Goal: Task Accomplishment & Management: Manage account settings

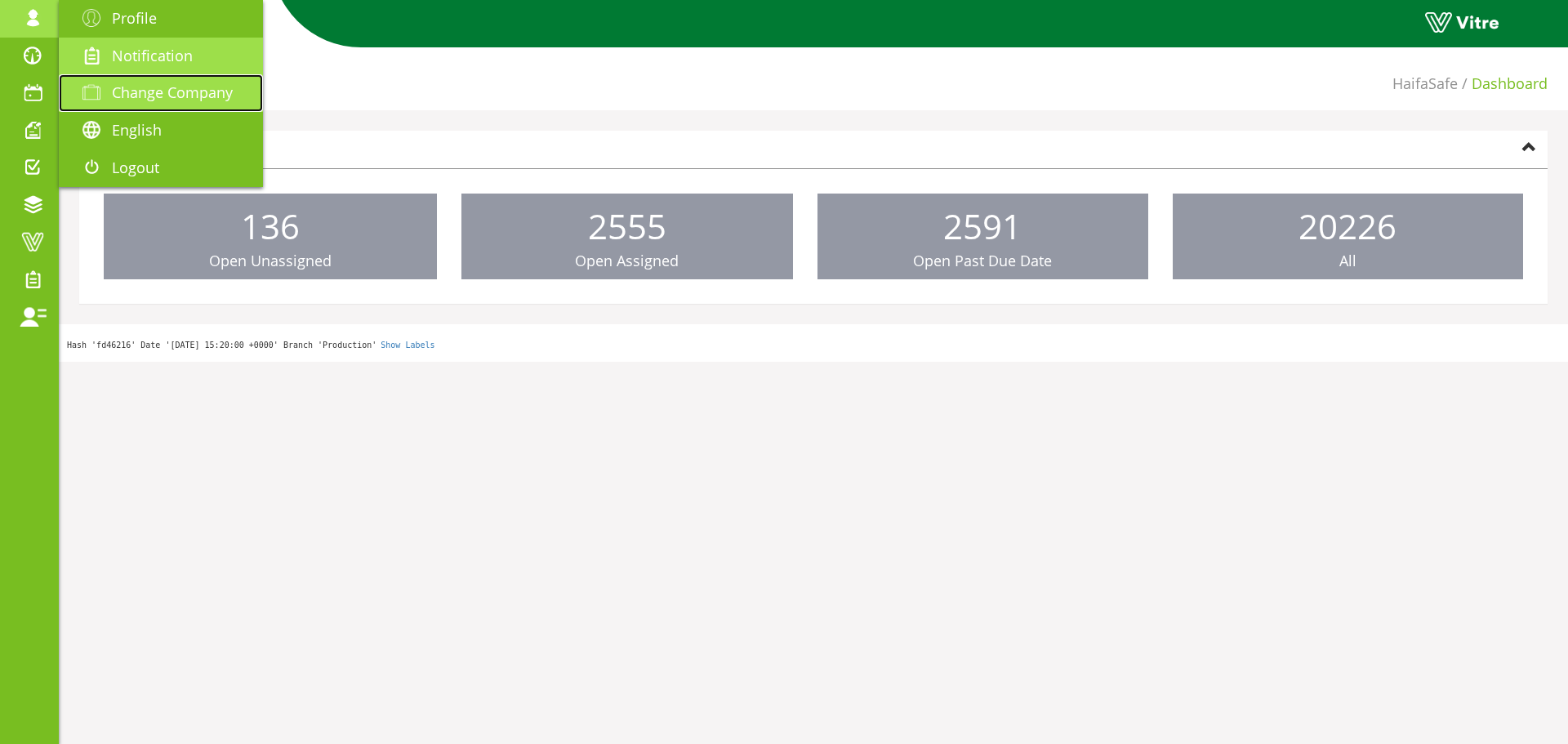
drag, startPoint x: 107, startPoint y: 86, endPoint x: 146, endPoint y: 73, distance: 41.1
click at [107, 86] on span at bounding box center [92, 92] width 41 height 20
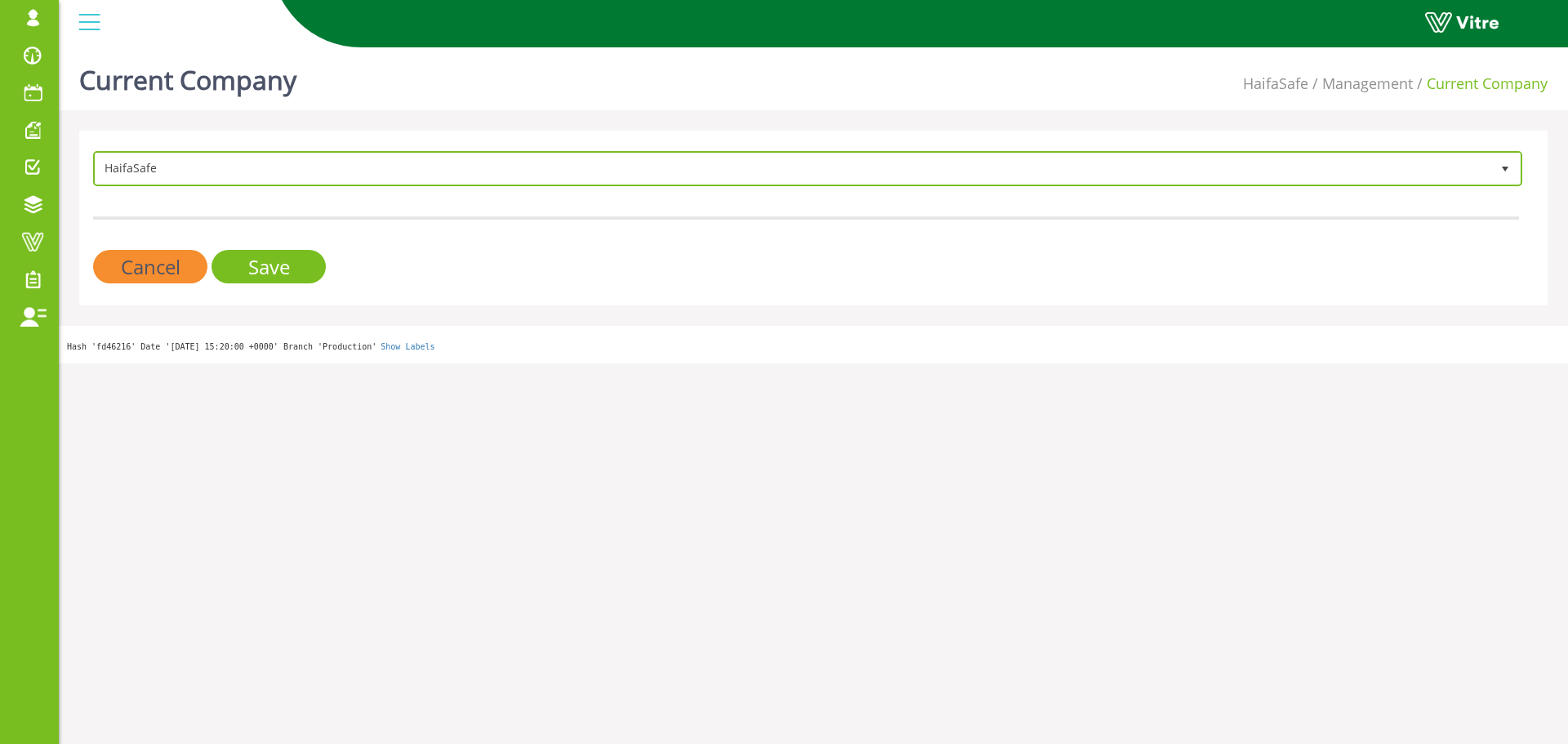
click at [521, 186] on span "HaifaSafe 151" at bounding box center [807, 169] width 1429 height 35
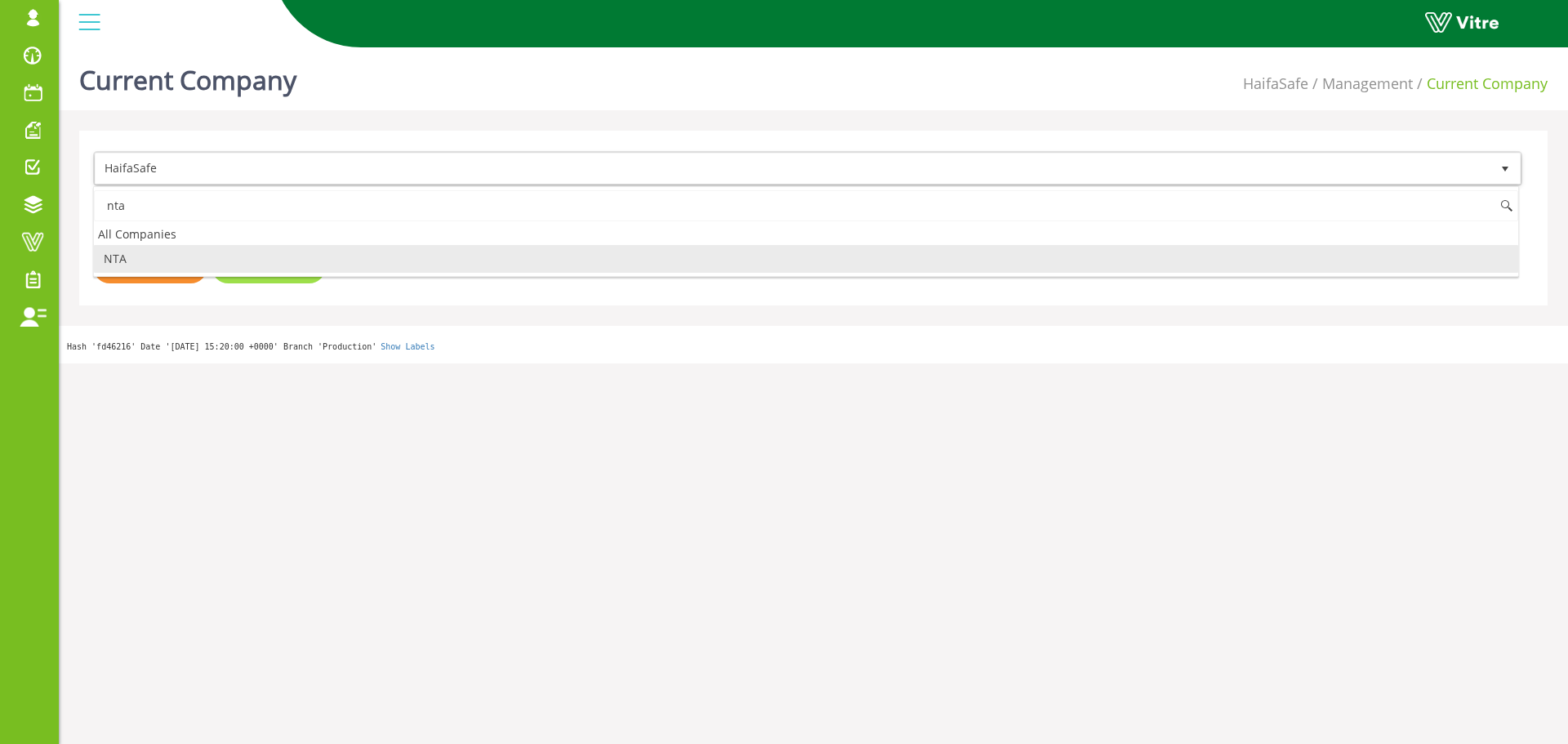
click at [253, 260] on li "NTA" at bounding box center [805, 259] width 1424 height 27
type input "nta"
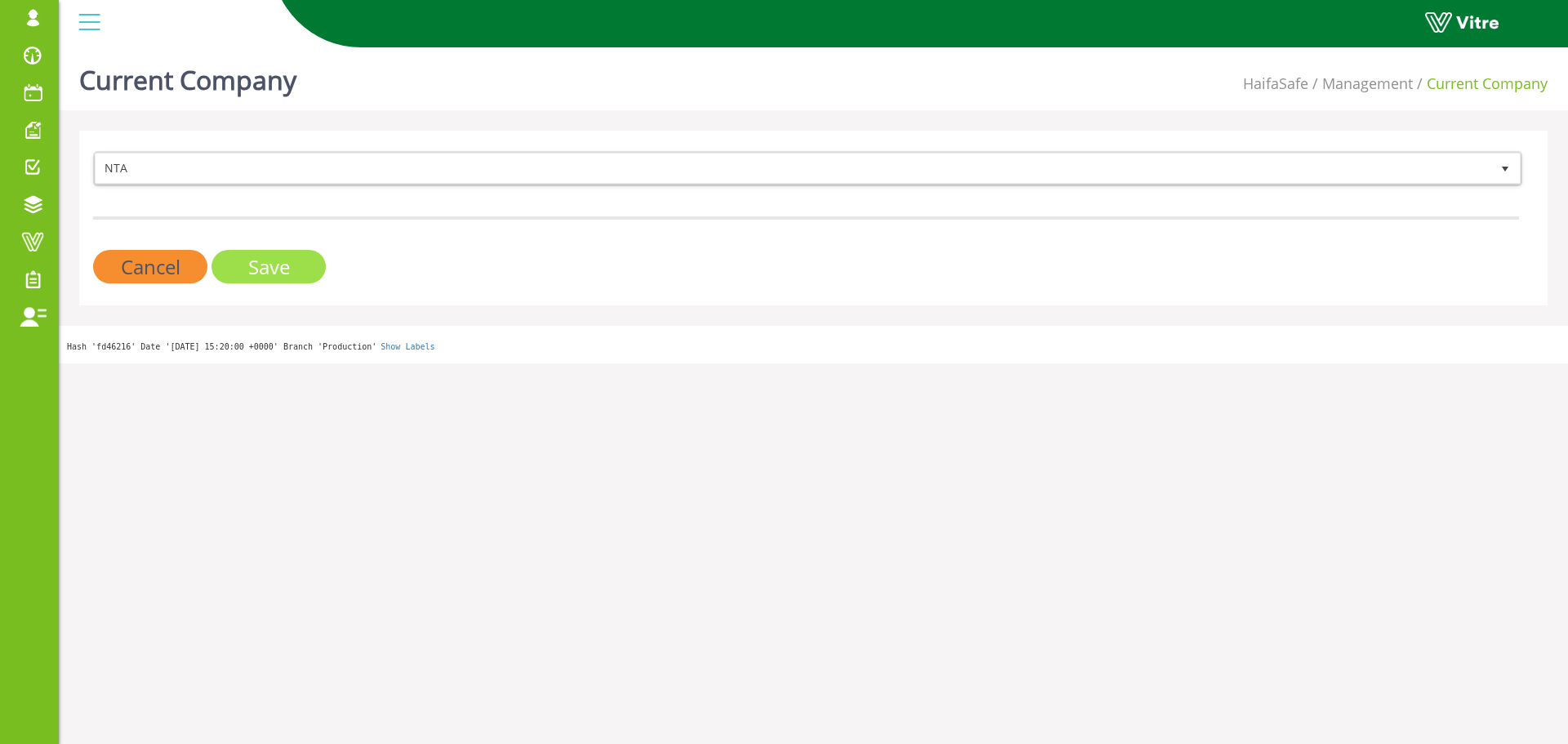
click at [281, 269] on input "Save" at bounding box center [268, 267] width 114 height 33
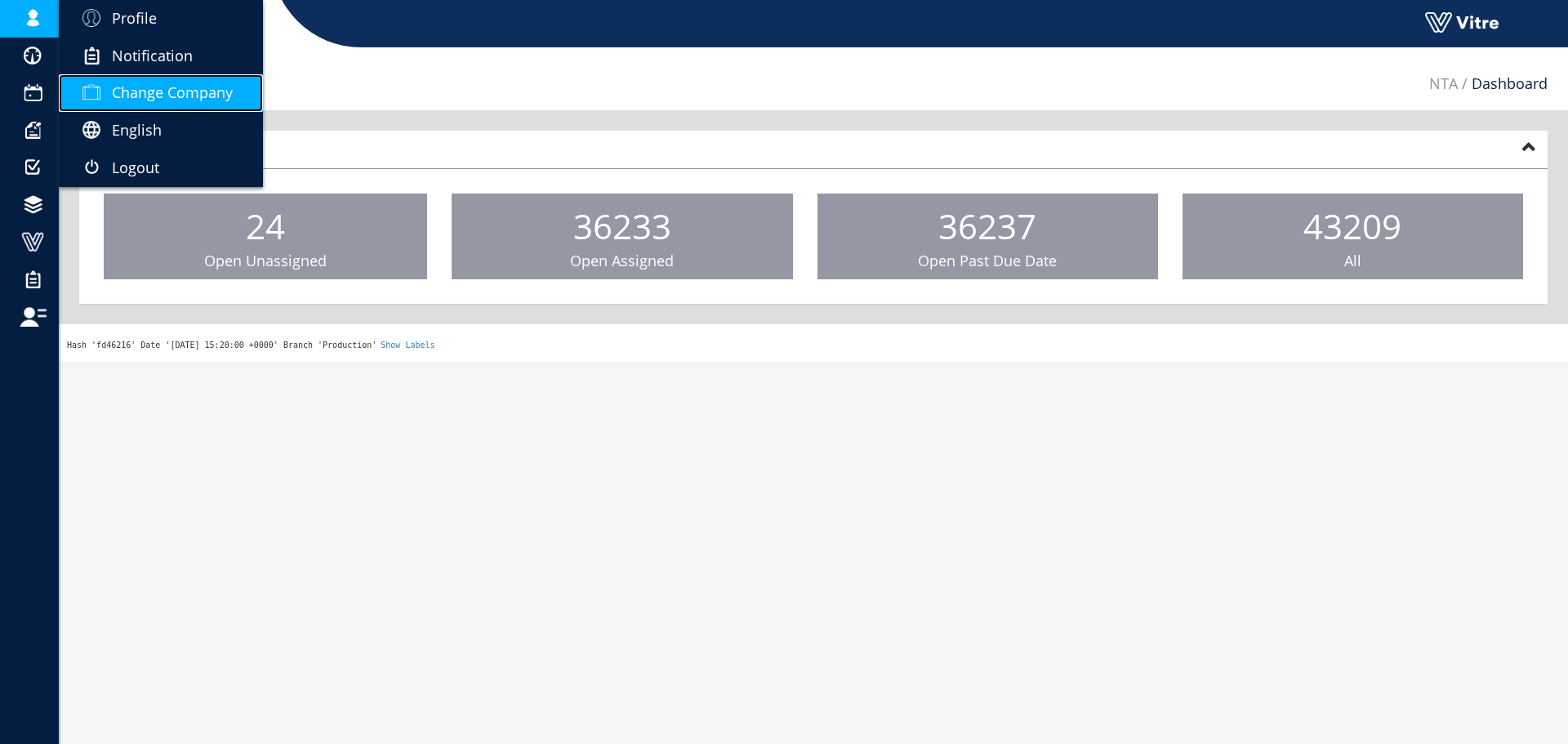
click at [126, 83] on span "Change Company" at bounding box center [173, 92] width 121 height 20
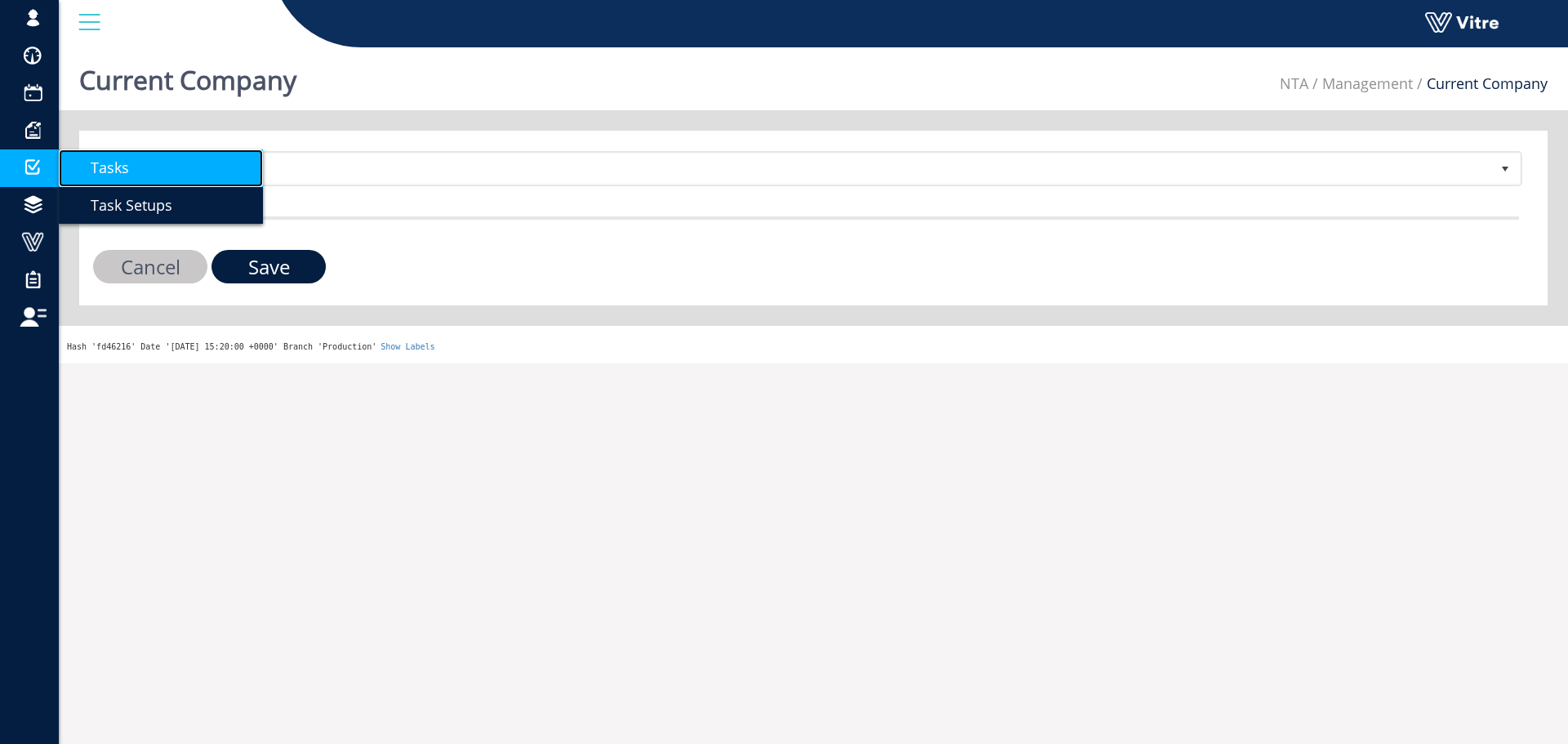
click at [114, 163] on span "Tasks" at bounding box center [100, 167] width 58 height 20
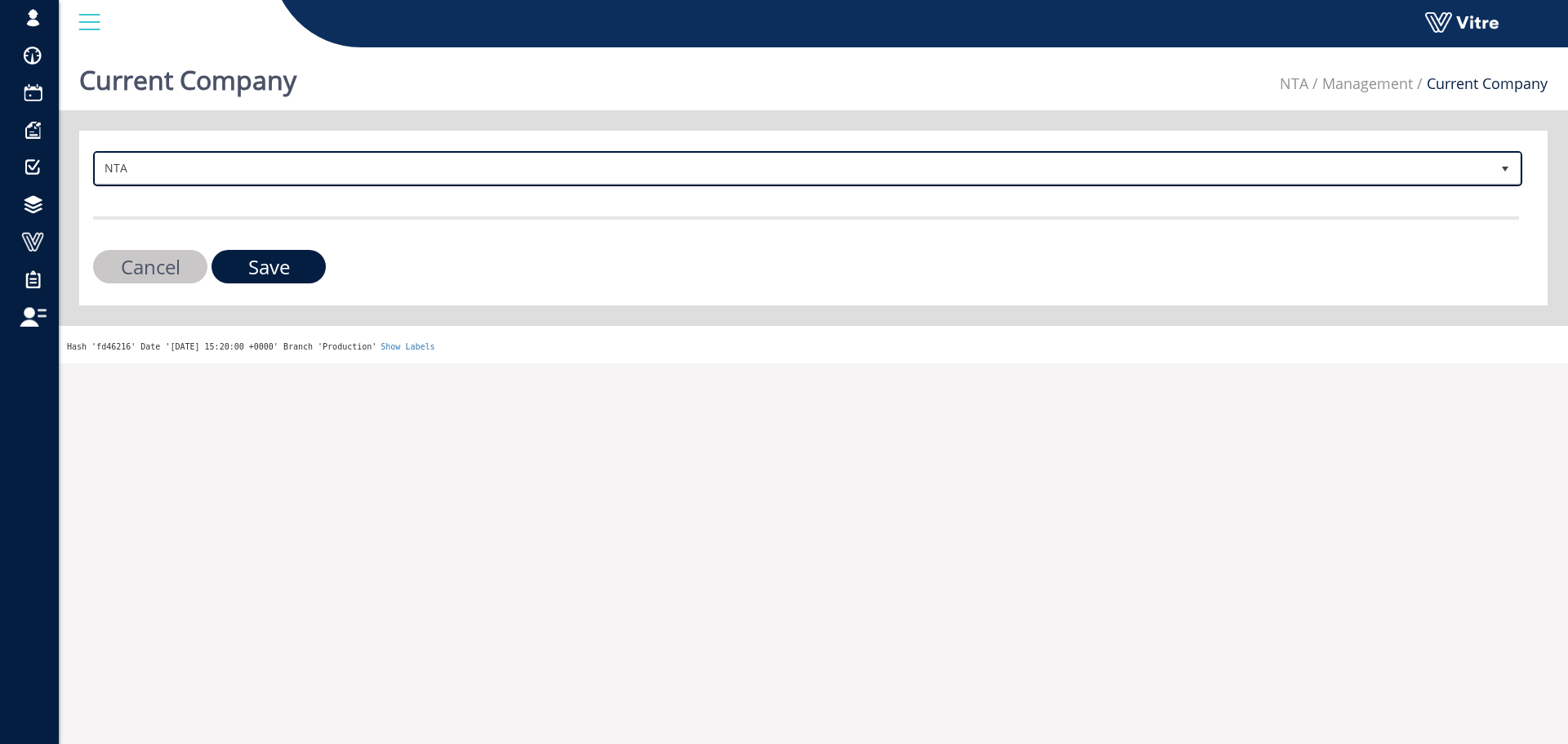
click at [378, 156] on span "NTA" at bounding box center [793, 168] width 1394 height 29
click at [421, 182] on span "NTA" at bounding box center [793, 168] width 1394 height 29
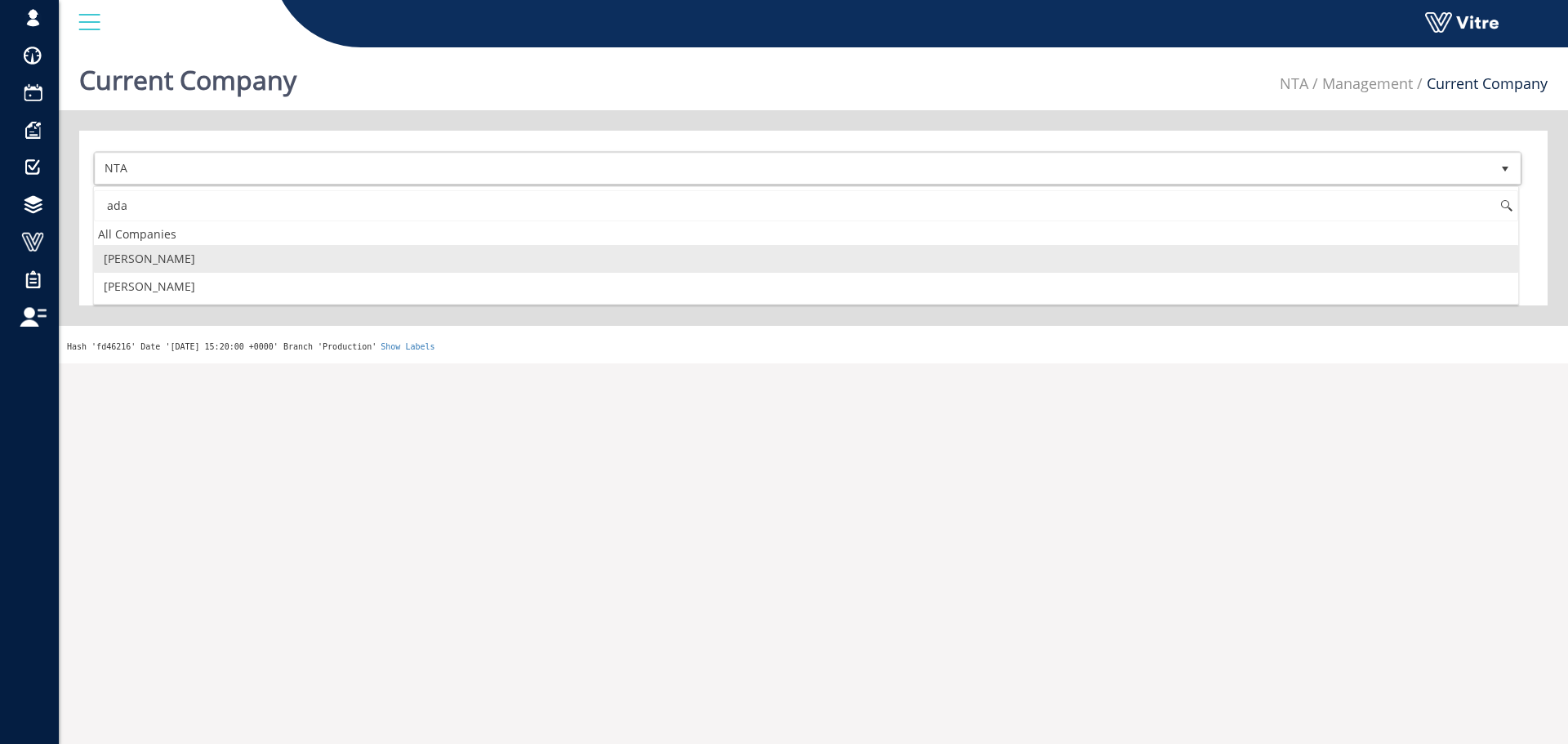
click at [167, 253] on li "[PERSON_NAME]" at bounding box center [805, 259] width 1424 height 27
type input "ada"
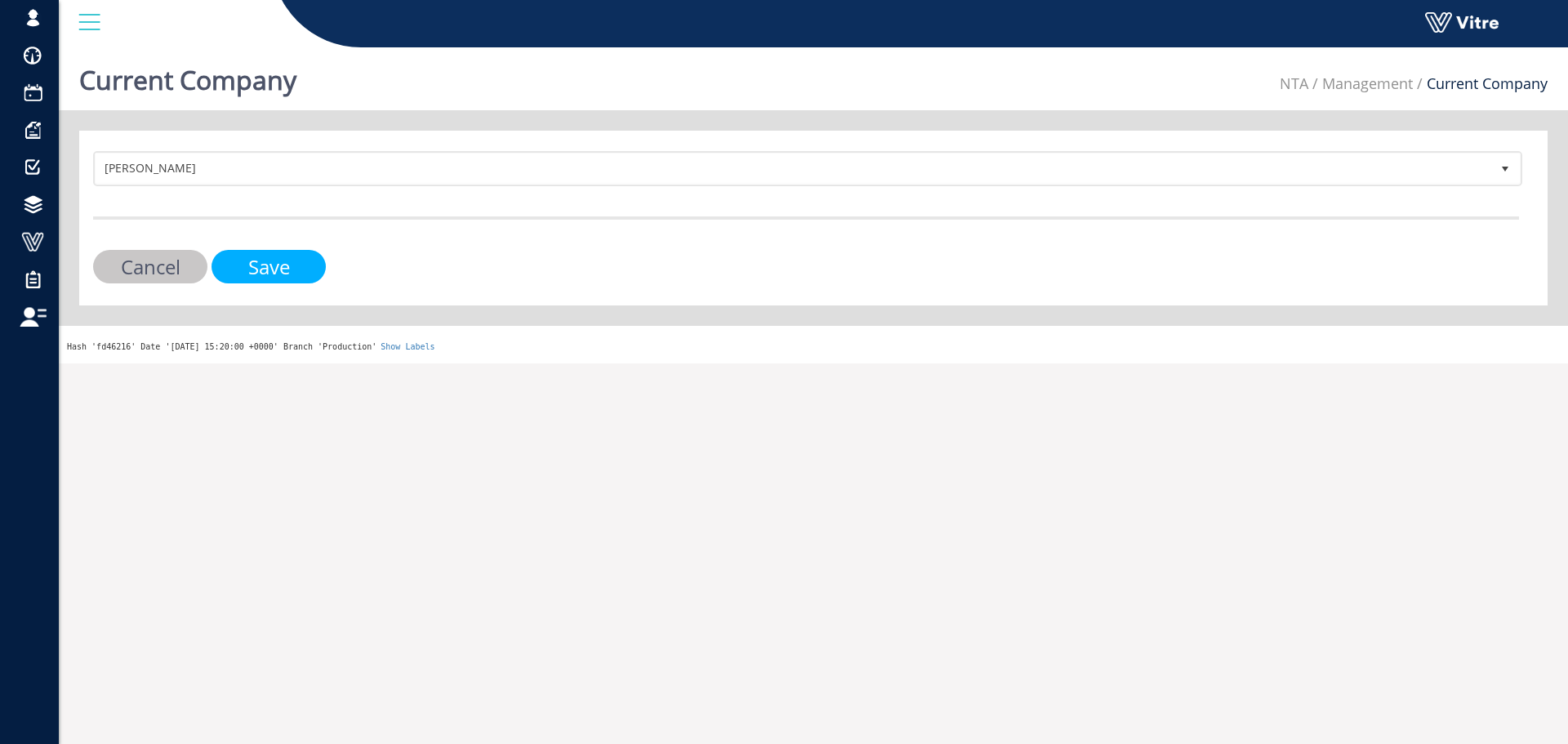
click at [284, 259] on input "Save" at bounding box center [268, 267] width 114 height 33
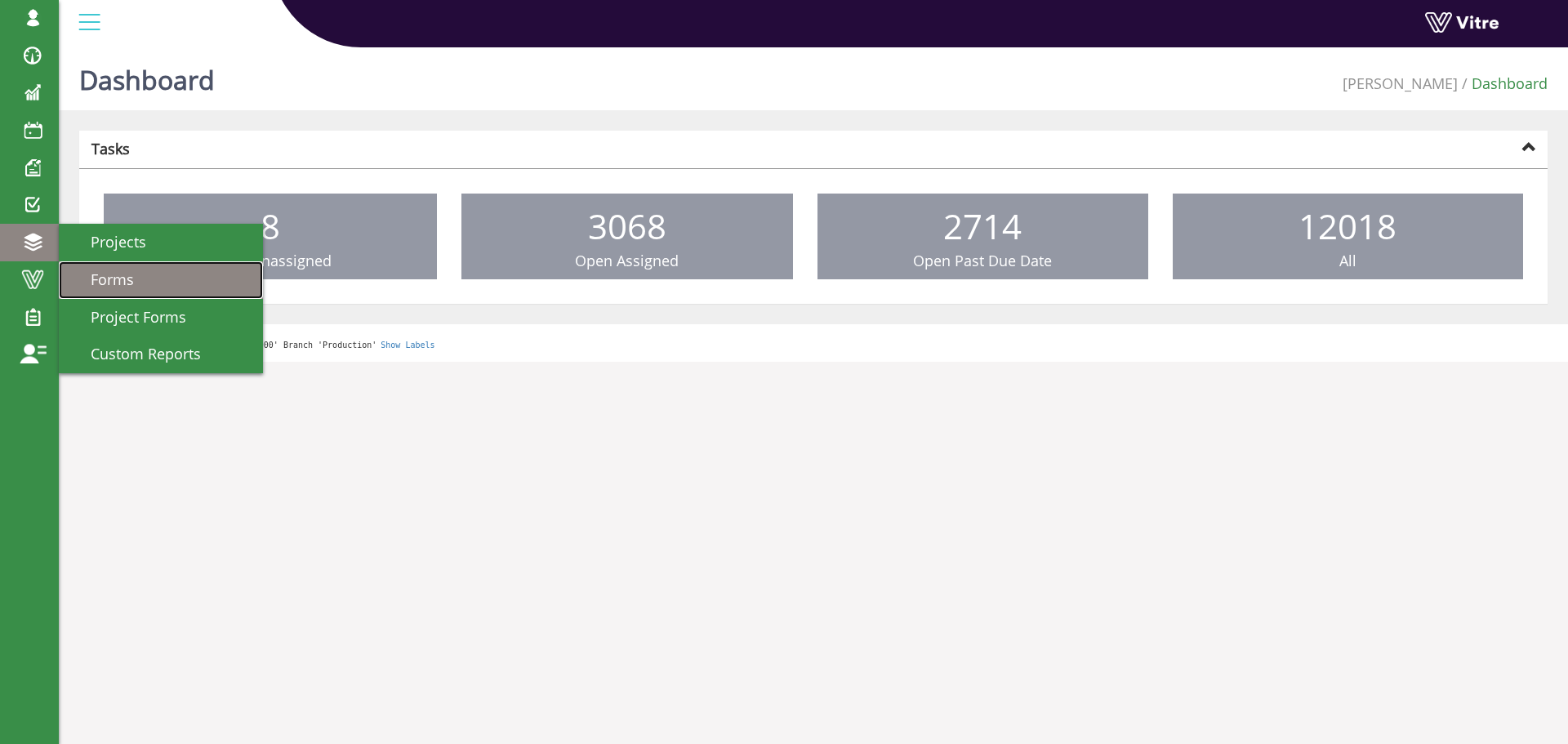
click at [214, 273] on link "Forms" at bounding box center [160, 280] width 204 height 37
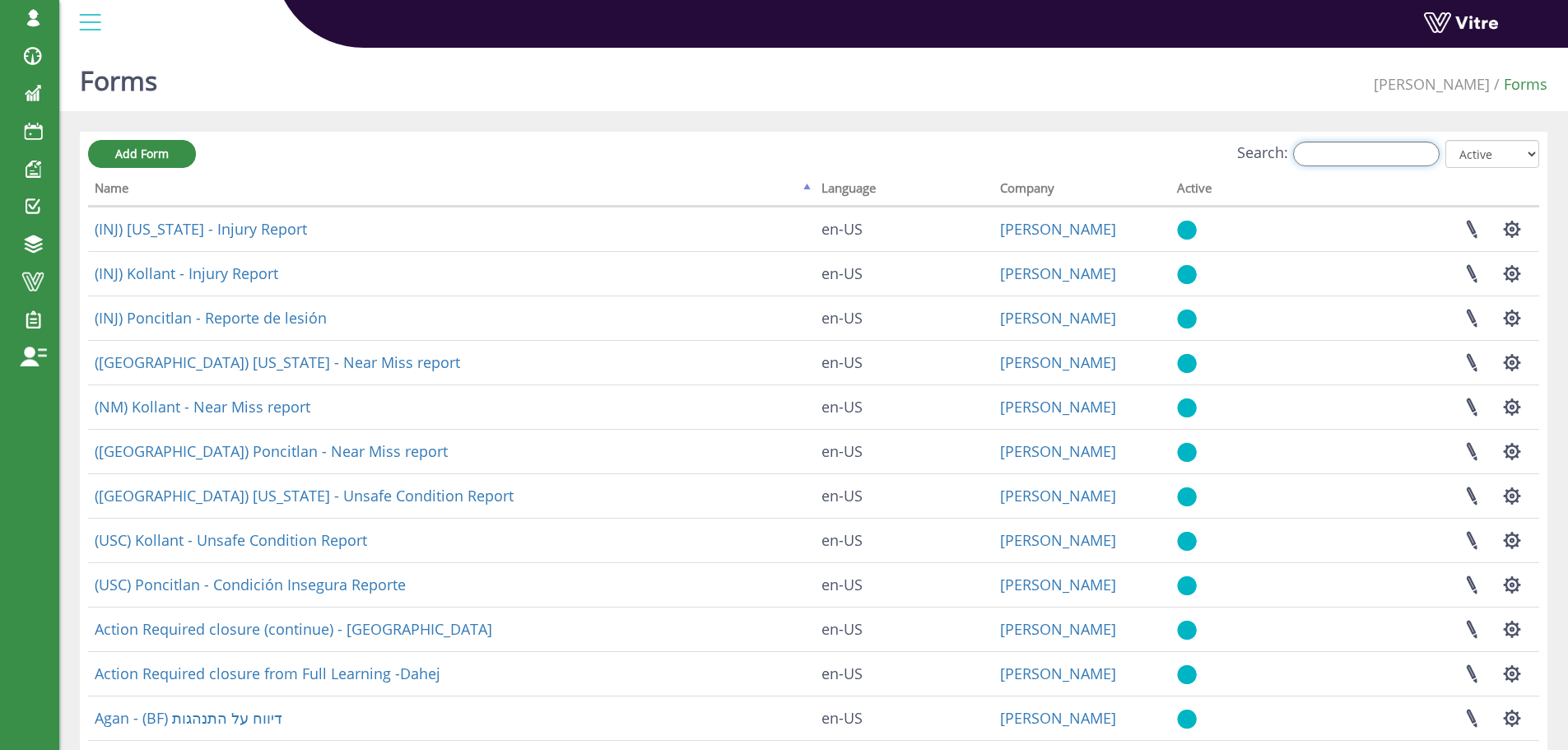
click at [1388, 146] on input "Search:" at bounding box center [1366, 154] width 147 height 25
type input "x"
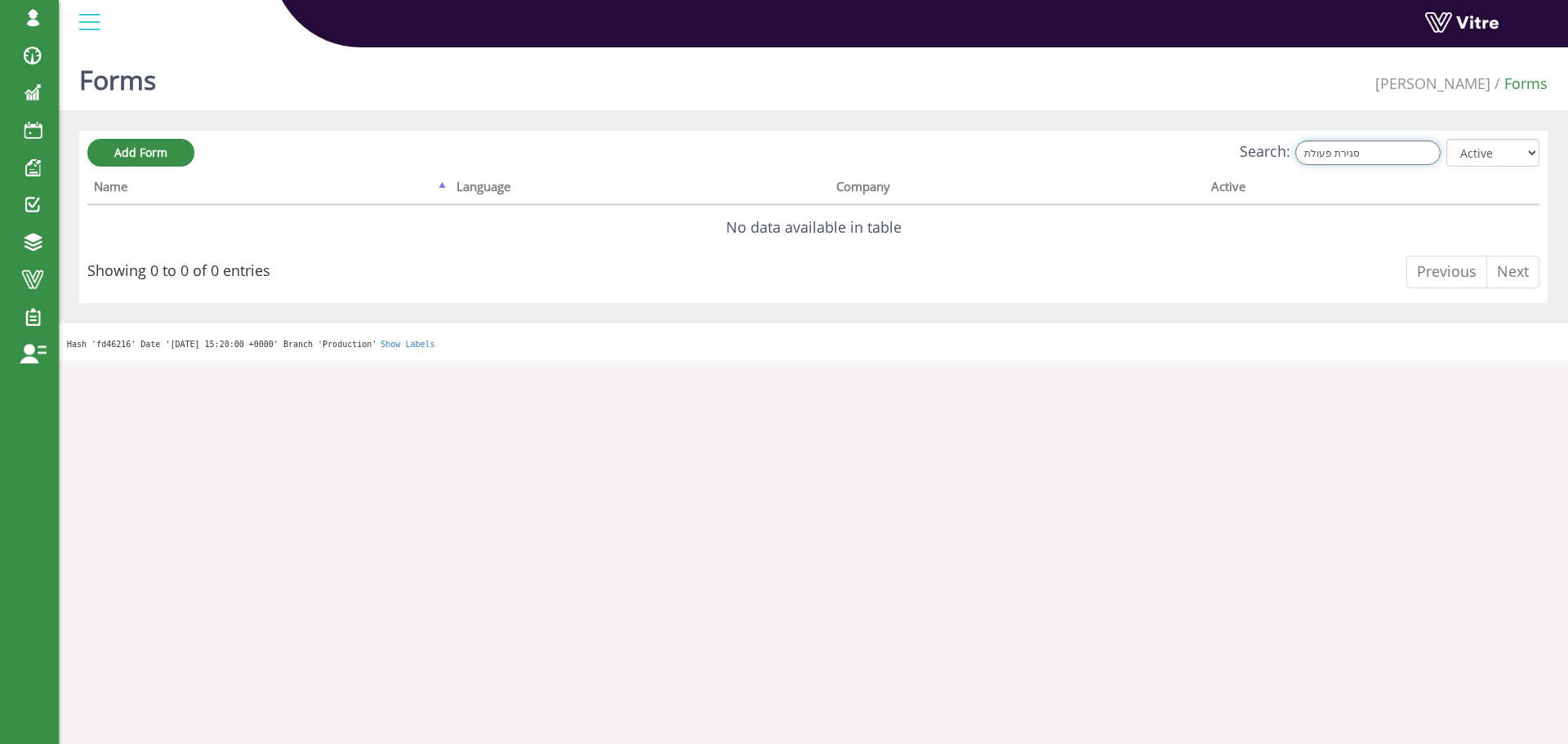
type input "סגירת פעולת"
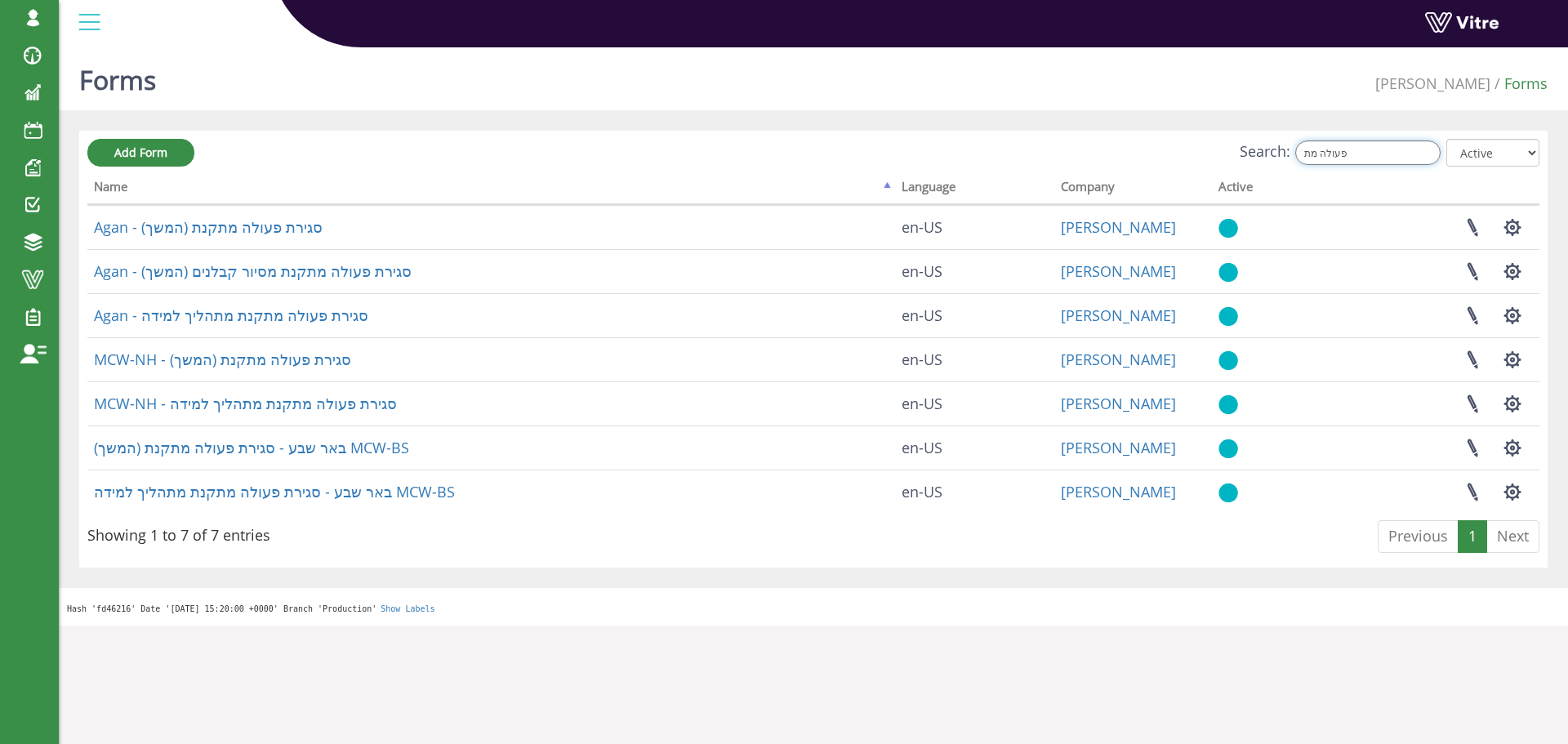
type input "פעולה מת"
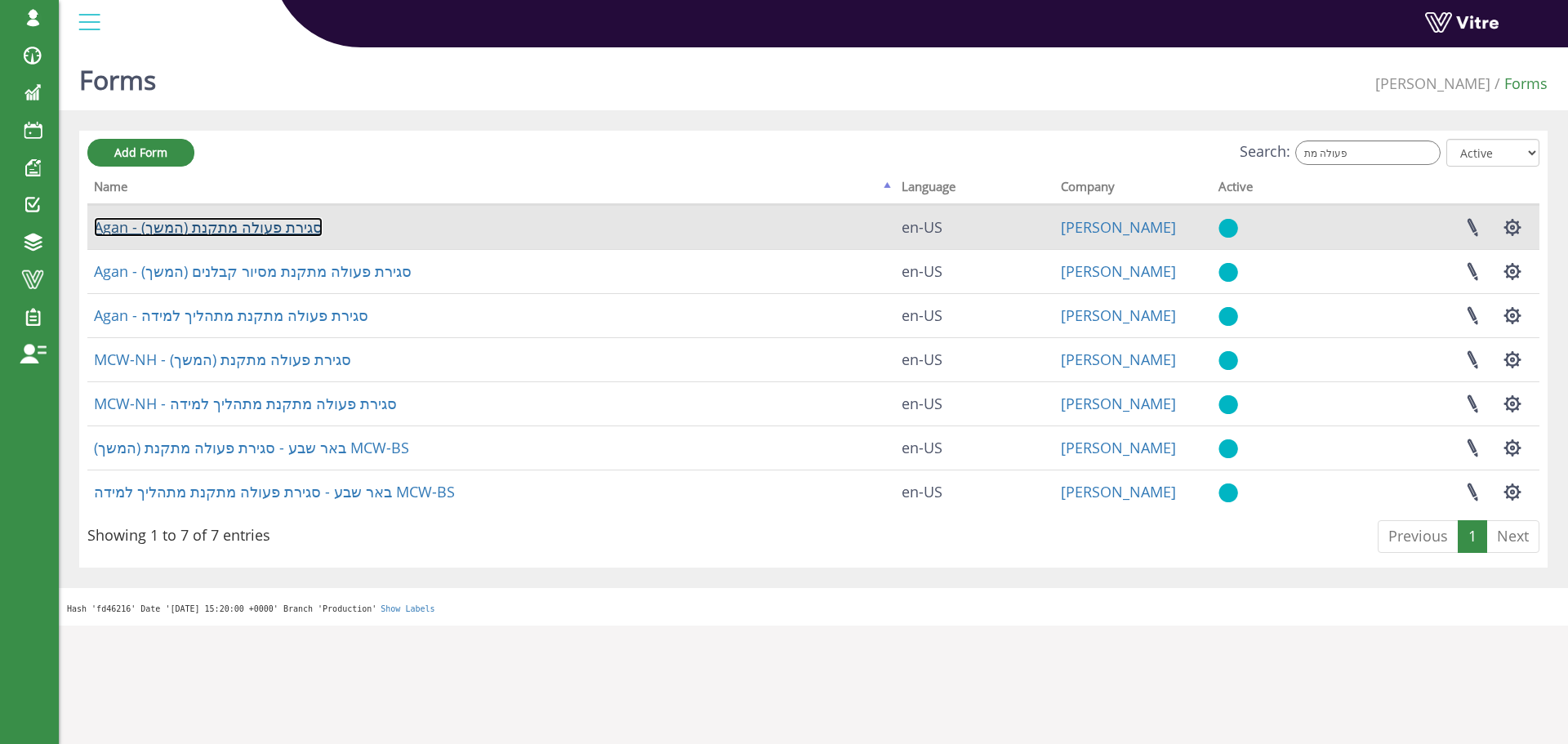
click at [255, 227] on link "Agan - סגירת פעולה מתקנת (המשך)" at bounding box center [208, 227] width 228 height 20
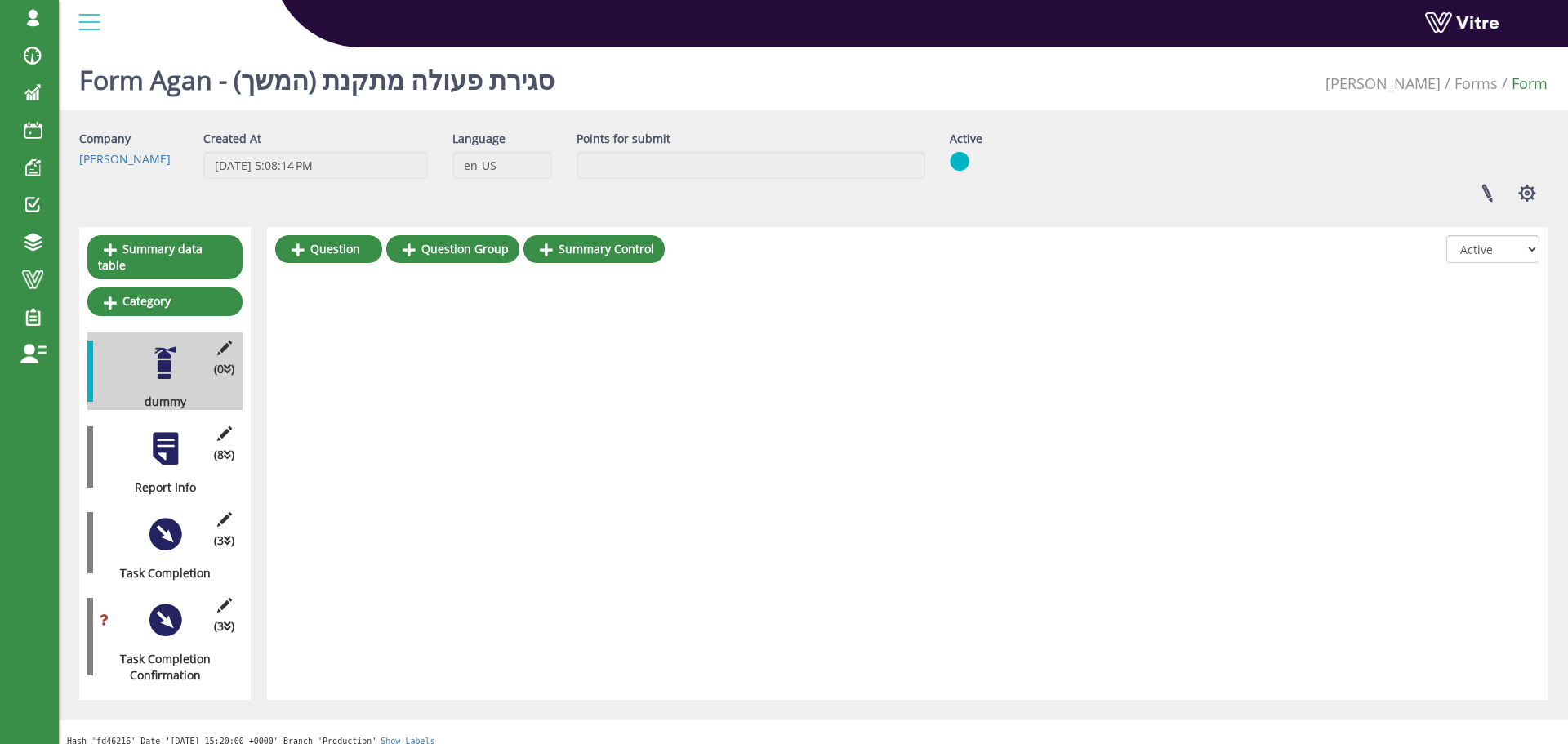
click at [173, 456] on div "(8 ) Report Info" at bounding box center [164, 456] width 155 height 77
click at [175, 439] on div at bounding box center [166, 449] width 37 height 37
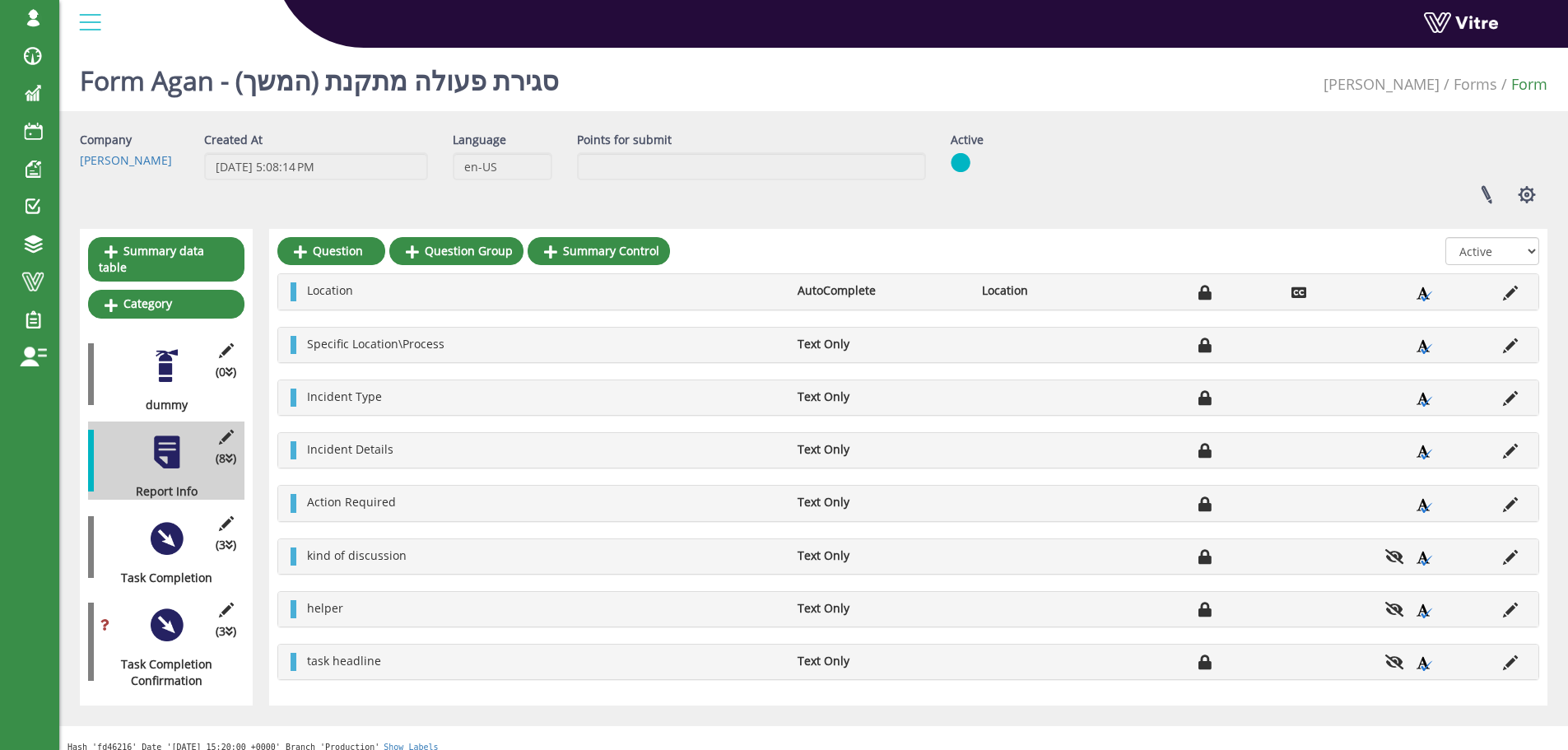
click at [1512, 391] on icon at bounding box center [1510, 398] width 15 height 15
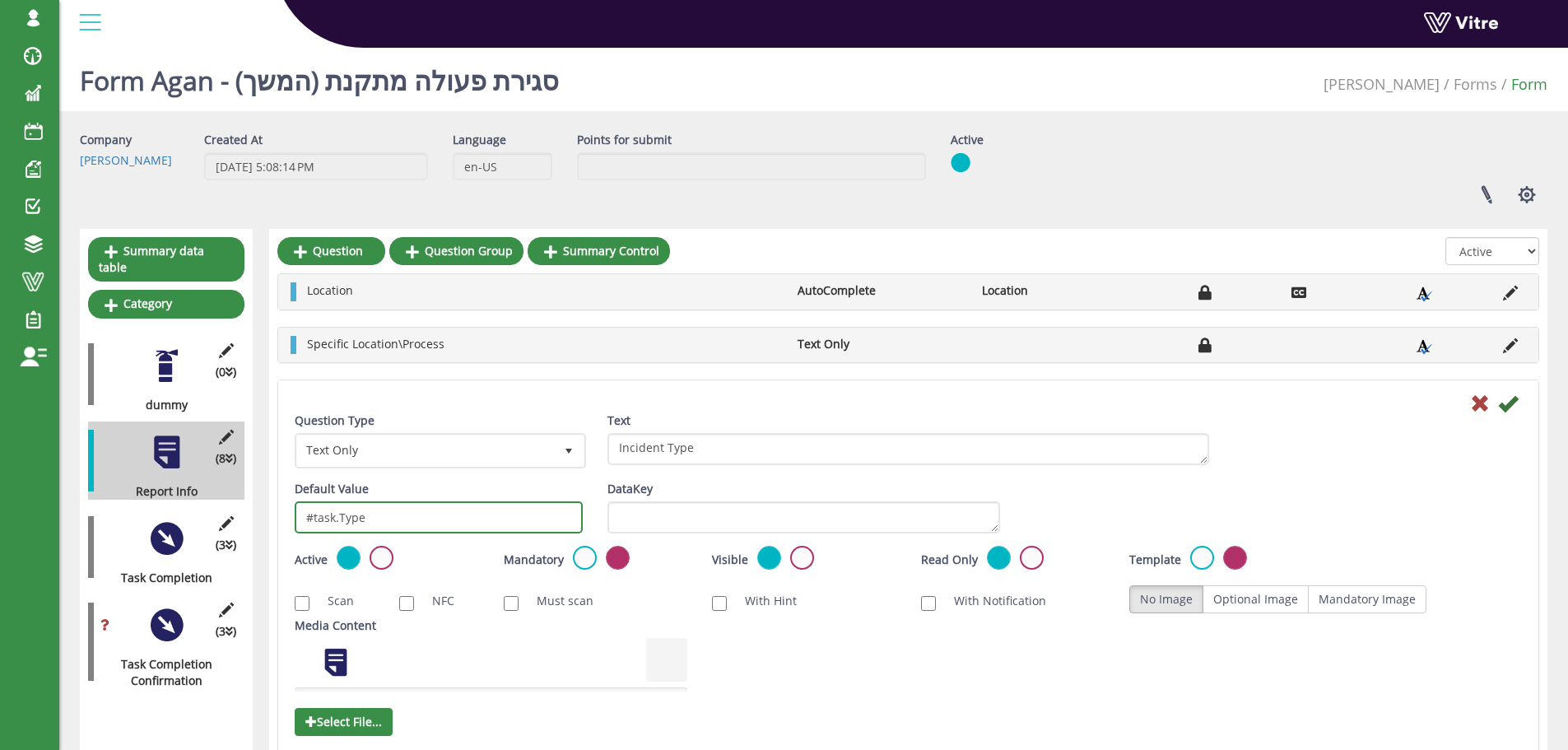
click at [480, 515] on input "#task.Type" at bounding box center [438, 517] width 288 height 32
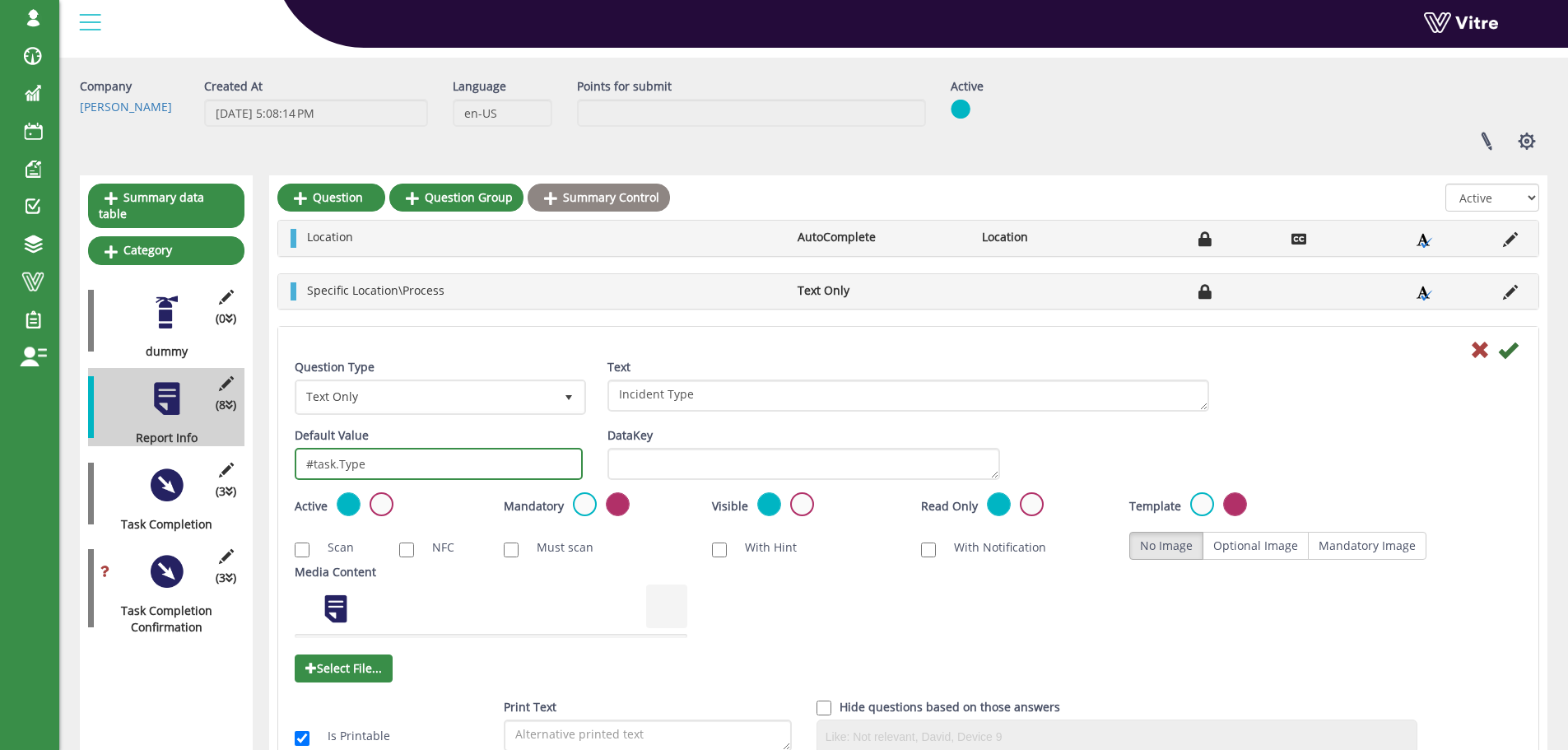
scroll to position [83, 0]
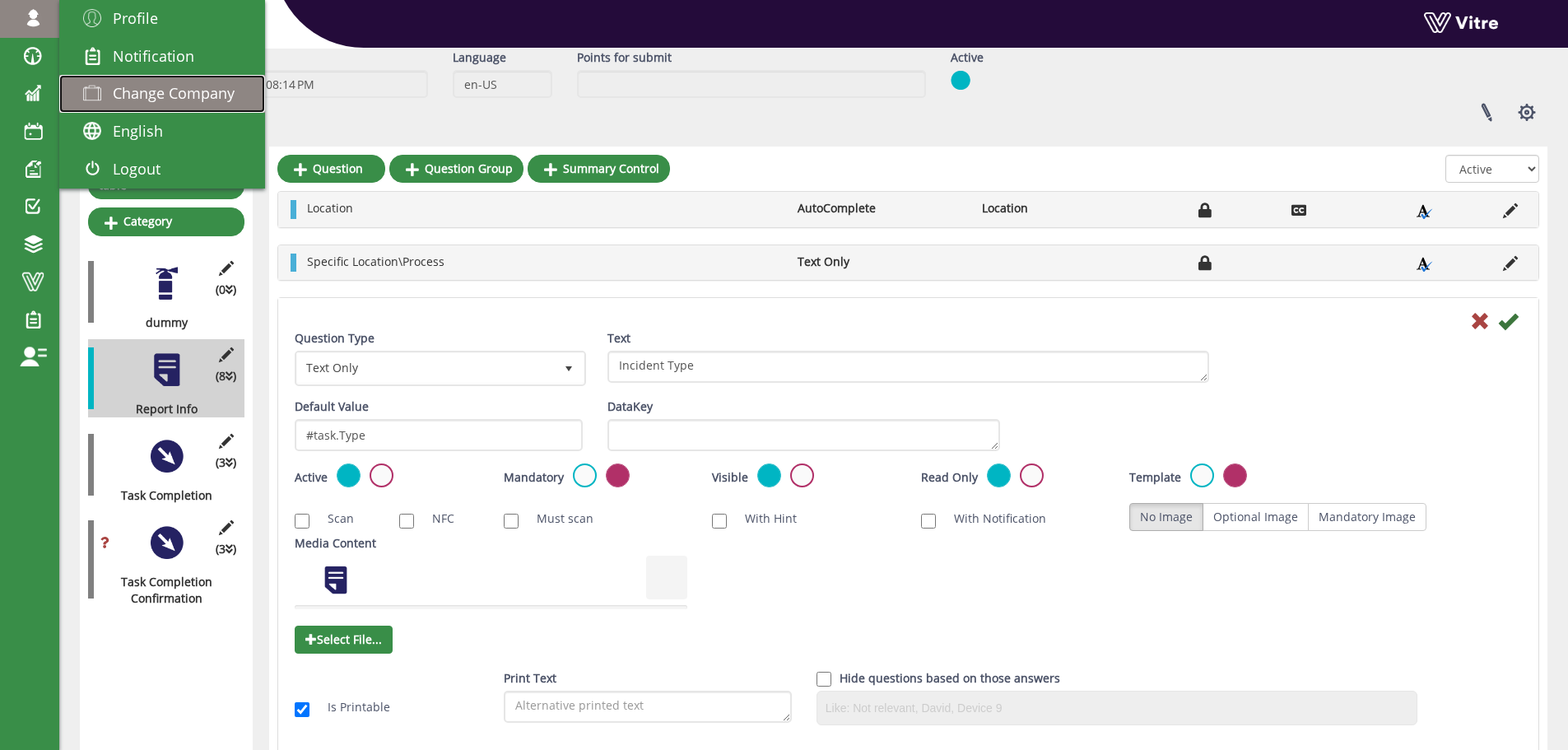
click at [143, 92] on span "Change Company" at bounding box center [174, 93] width 122 height 20
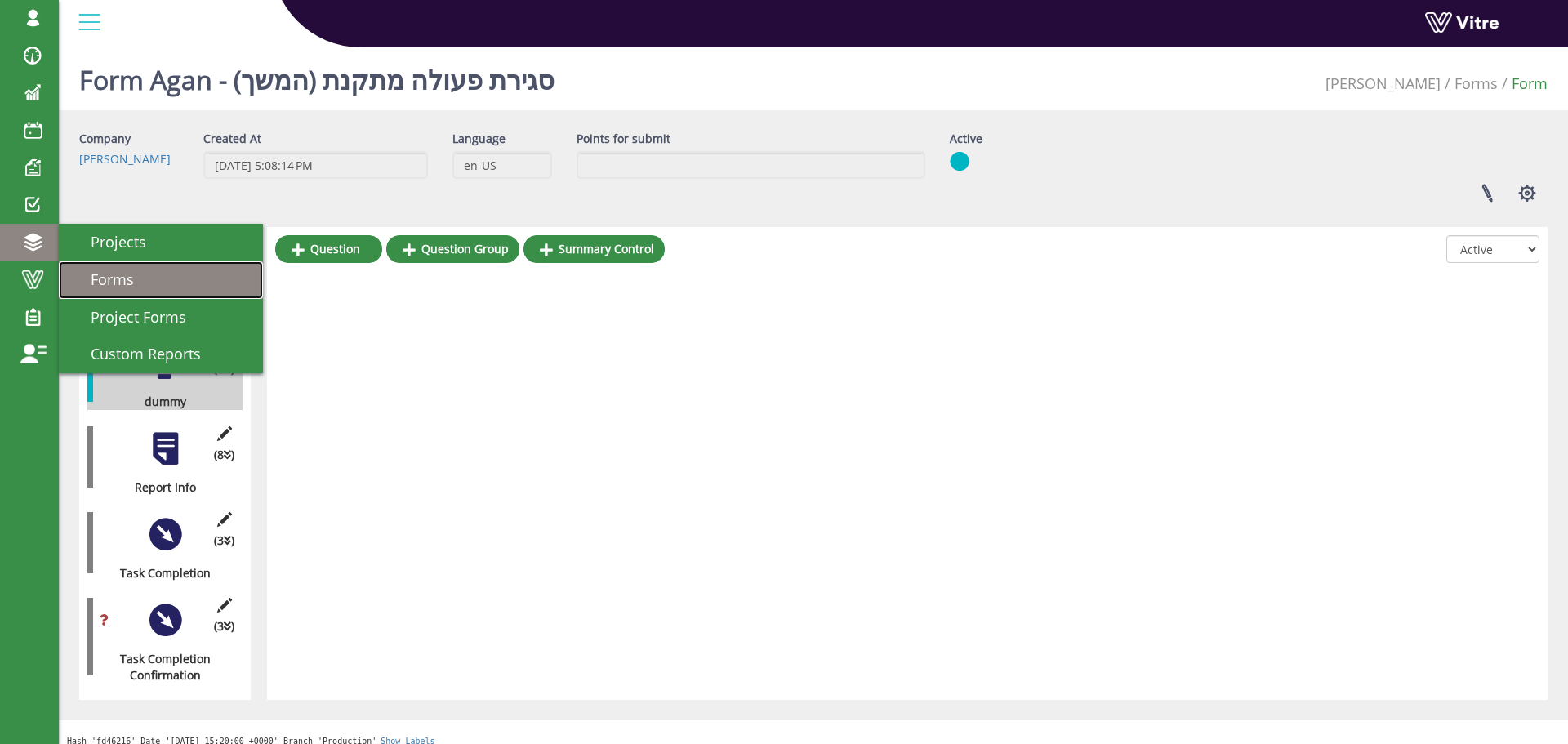
click at [124, 285] on span "Forms" at bounding box center [103, 279] width 62 height 20
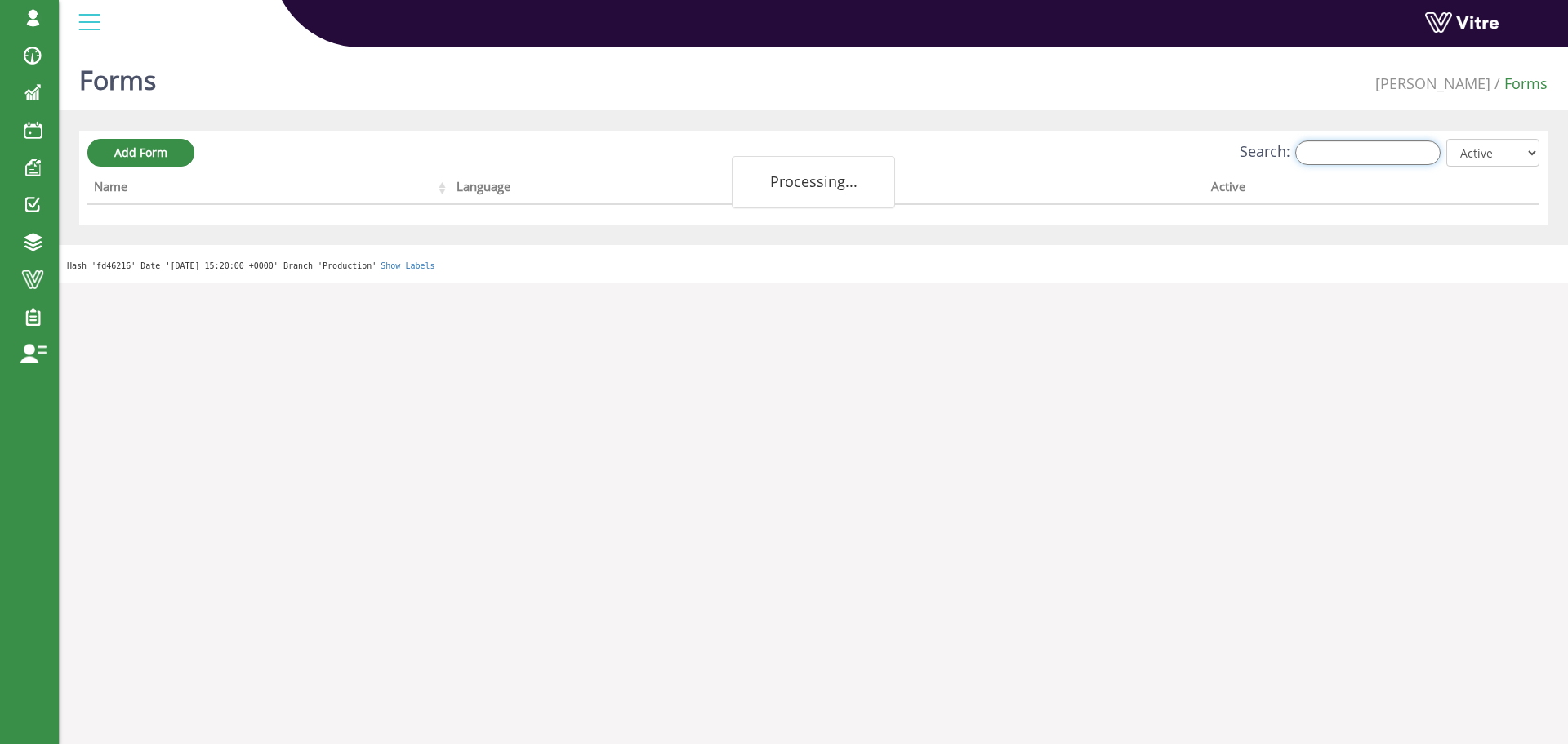
click at [1372, 156] on input "Search:" at bounding box center [1367, 152] width 145 height 24
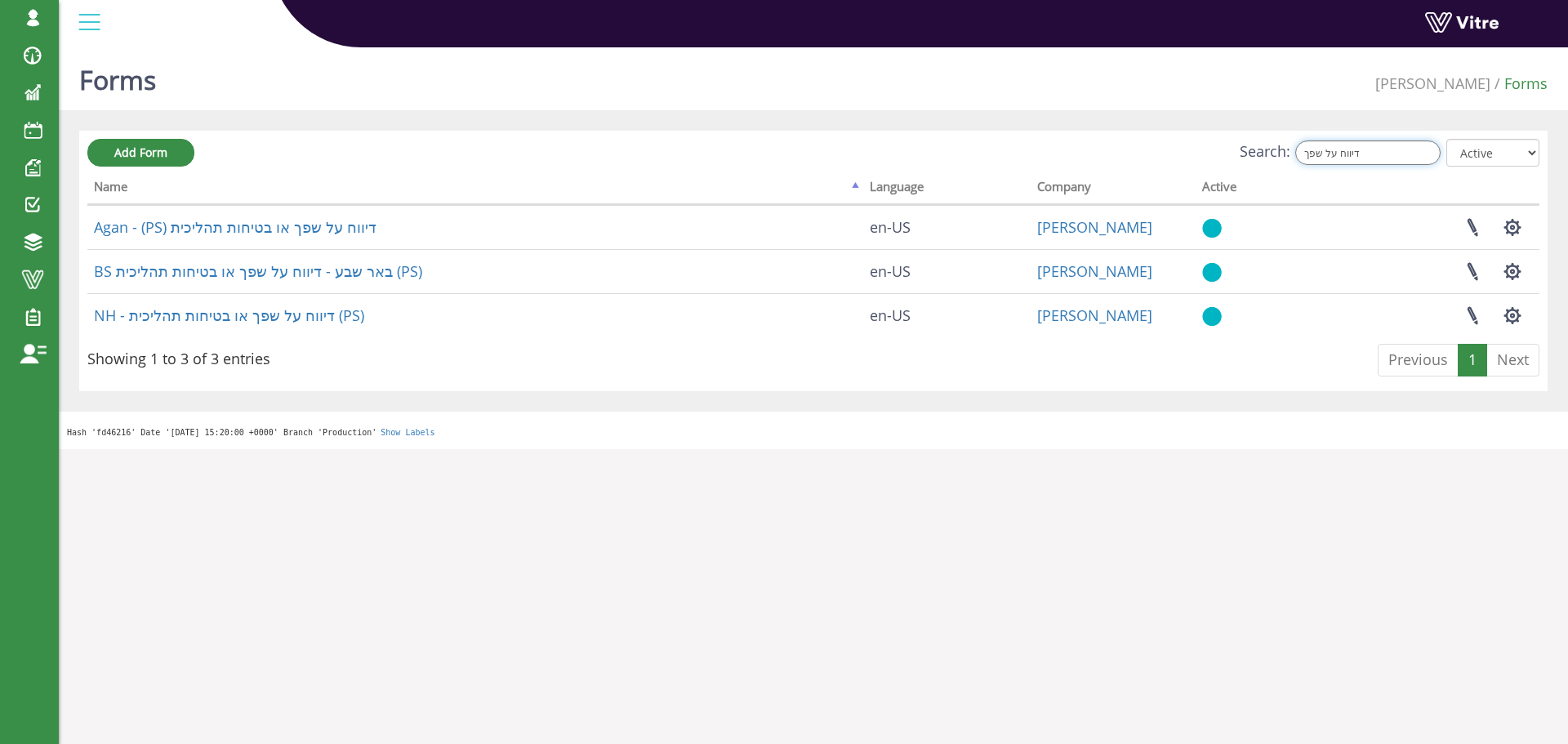
type input "דיווח על שפך"
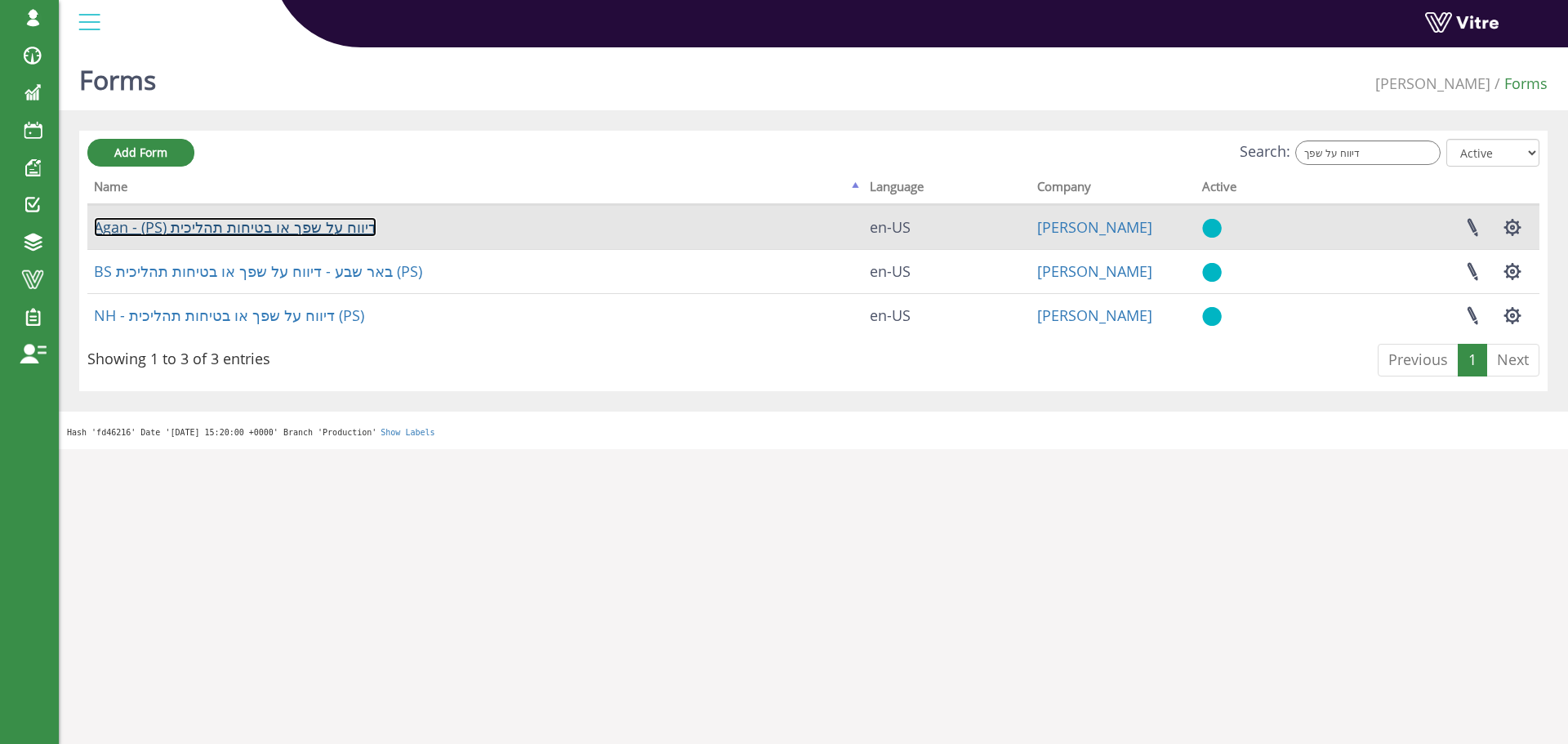
click at [310, 227] on link "Agan - (PS) דיווח על שפך או בטיחות תהליכית" at bounding box center [234, 227] width 282 height 20
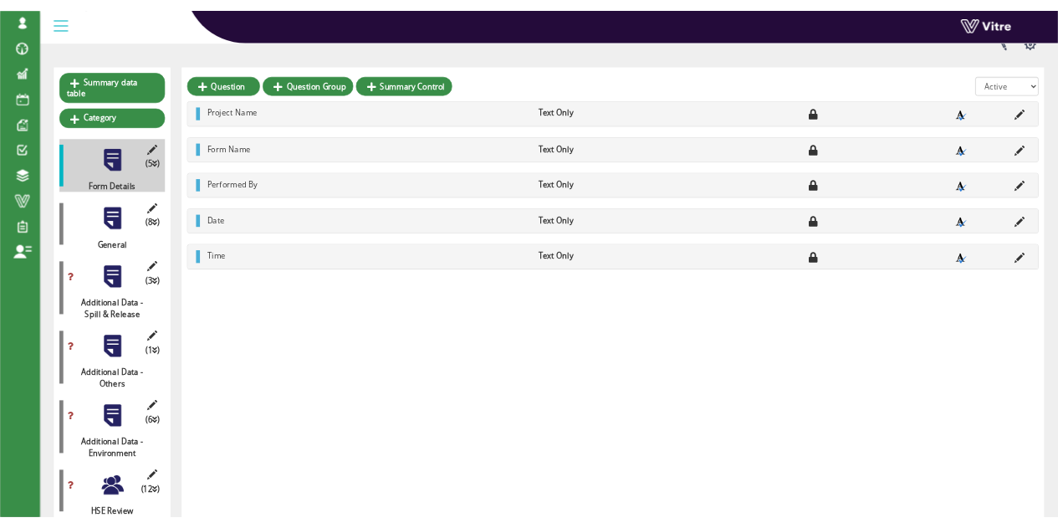
scroll to position [167, 0]
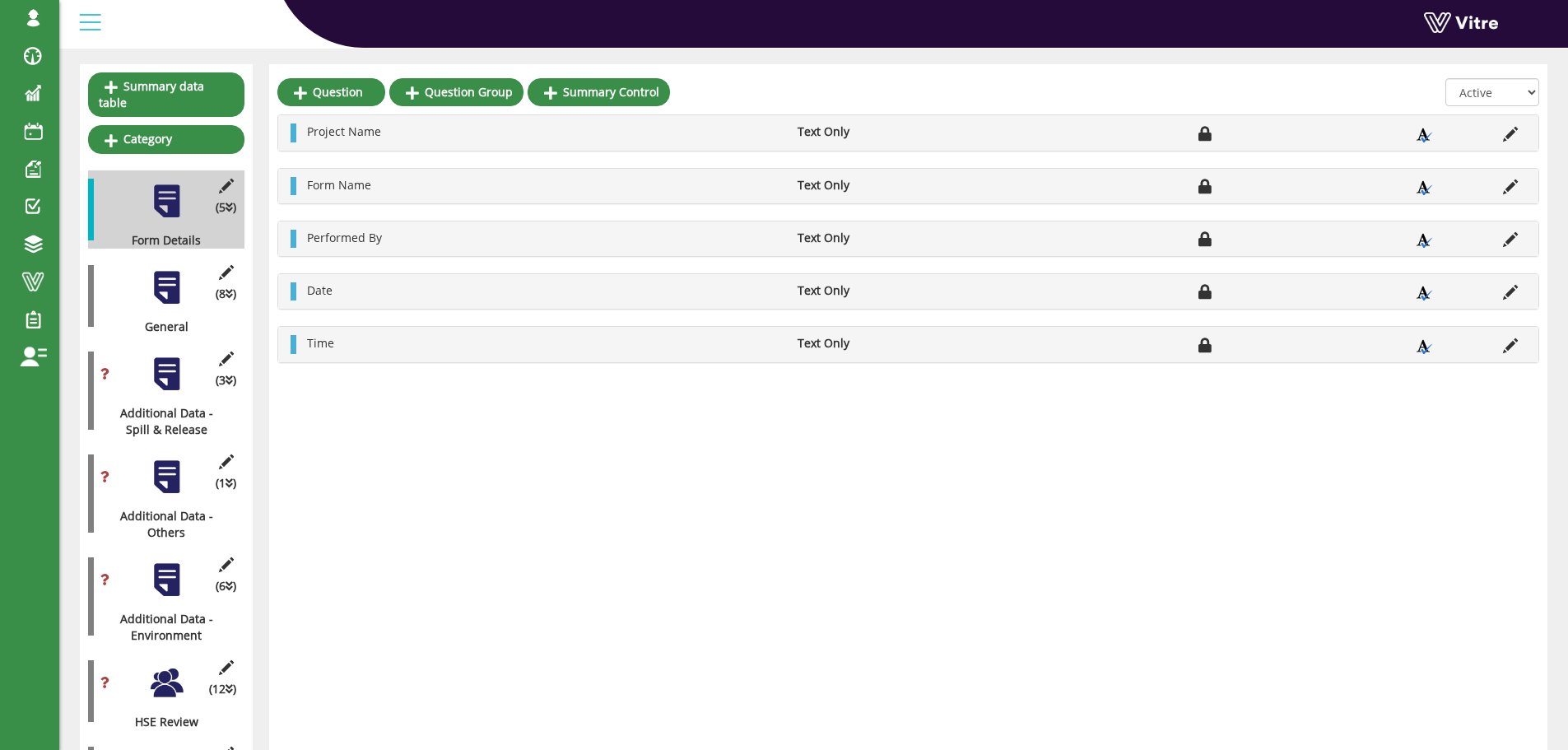
click at [184, 269] on div at bounding box center [167, 287] width 37 height 37
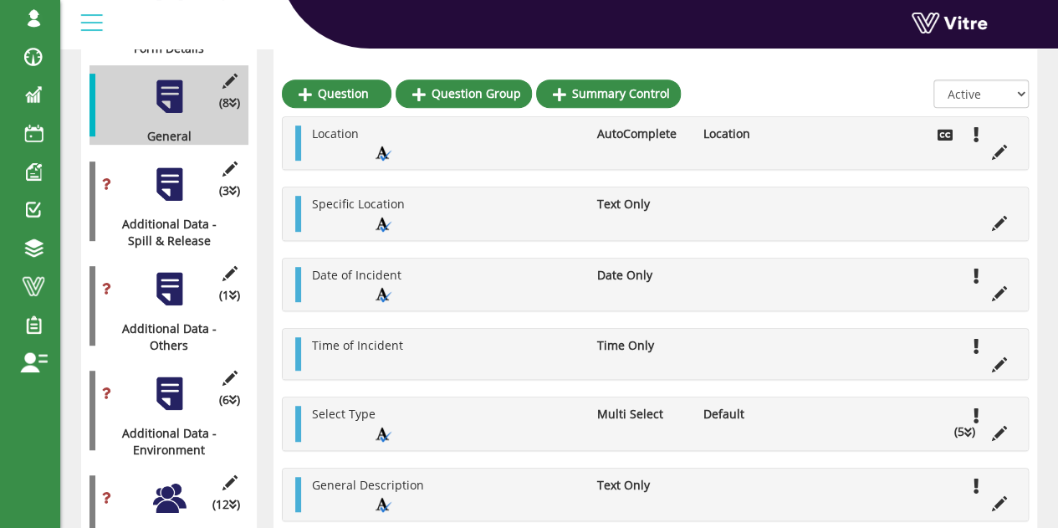
scroll to position [339, 0]
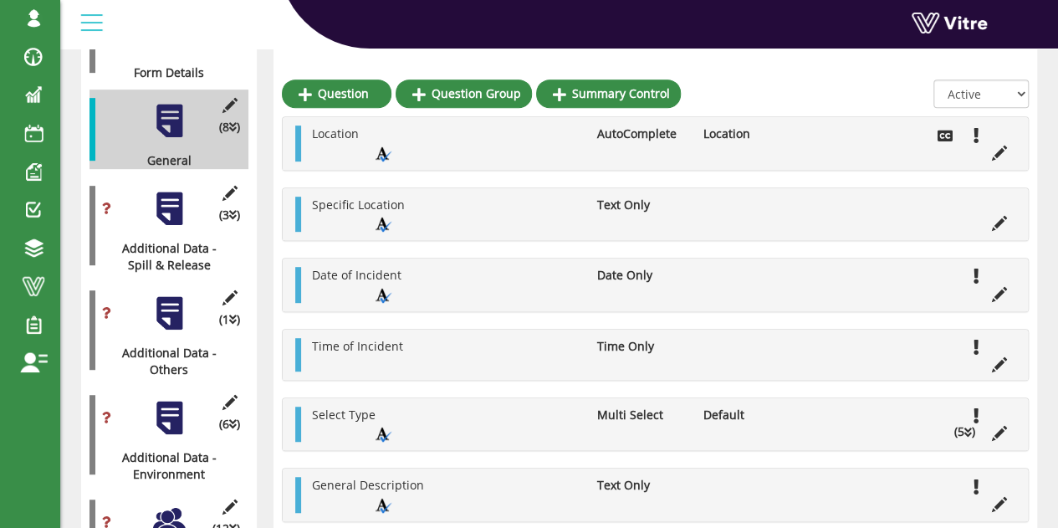
click at [155, 193] on div at bounding box center [170, 209] width 38 height 38
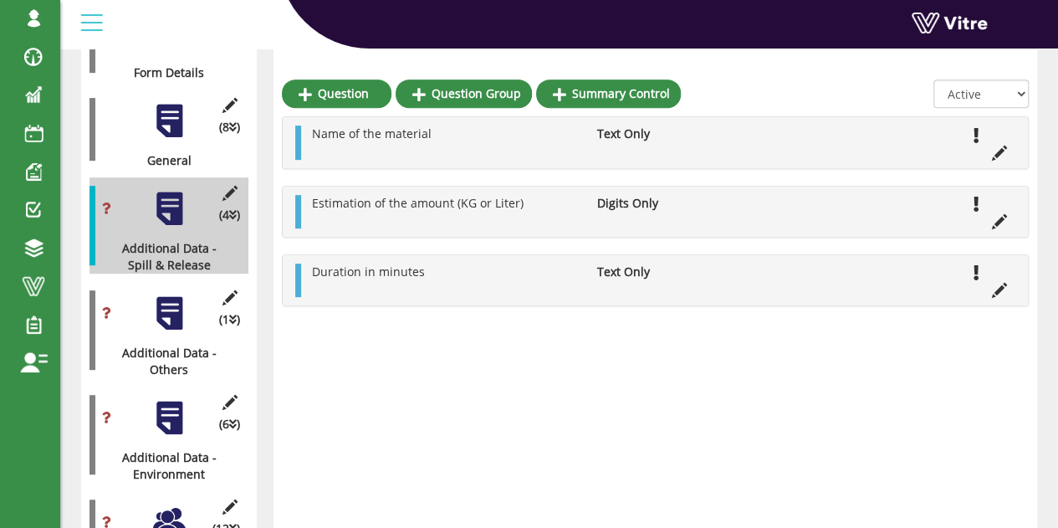
click at [189, 285] on div "(1 ) Additional Data - Others" at bounding box center [168, 330] width 159 height 96
click at [166, 127] on div "(8 ) General" at bounding box center [168, 128] width 159 height 79
click at [166, 111] on div at bounding box center [170, 121] width 38 height 38
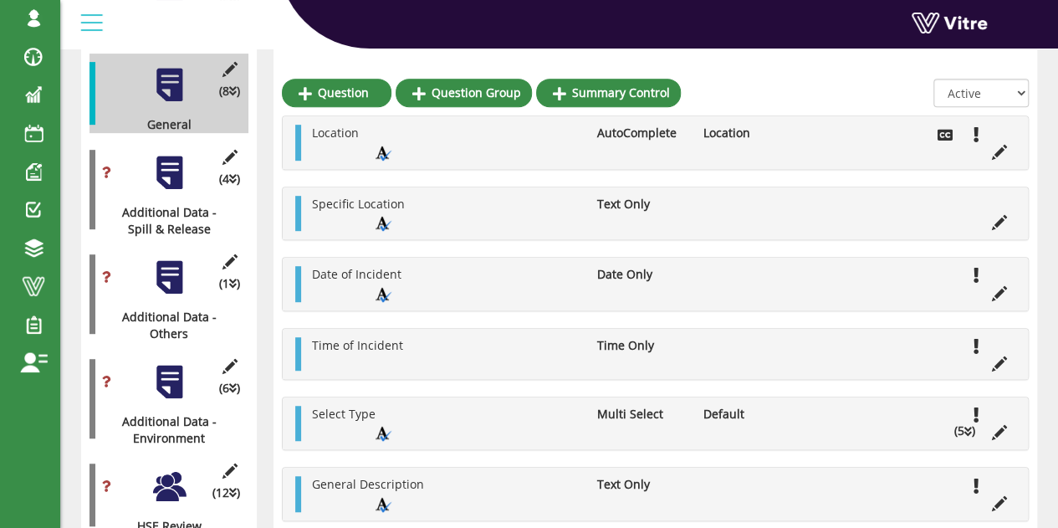
scroll to position [375, 0]
click at [968, 429] on icon at bounding box center [968, 433] width 8 height 12
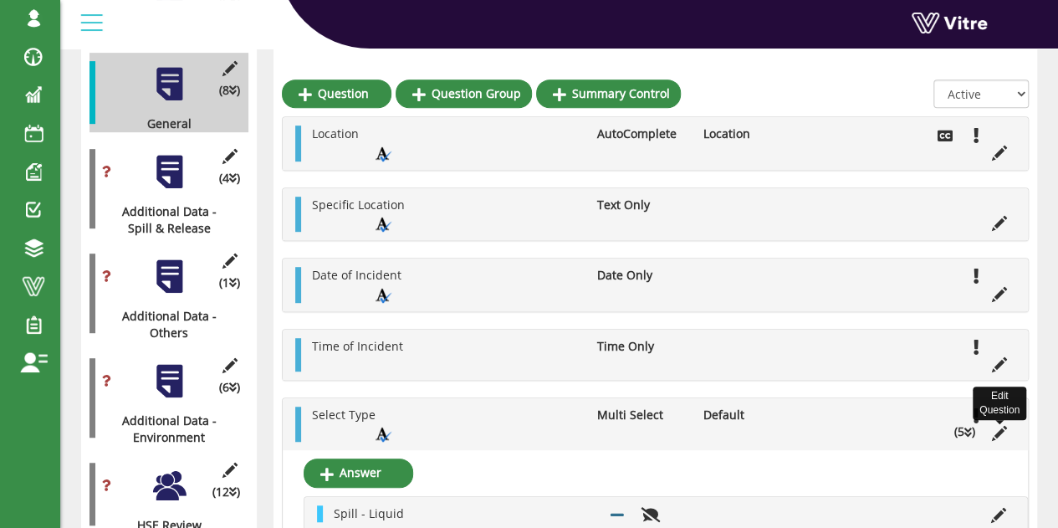
click at [1002, 432] on icon at bounding box center [999, 433] width 15 height 15
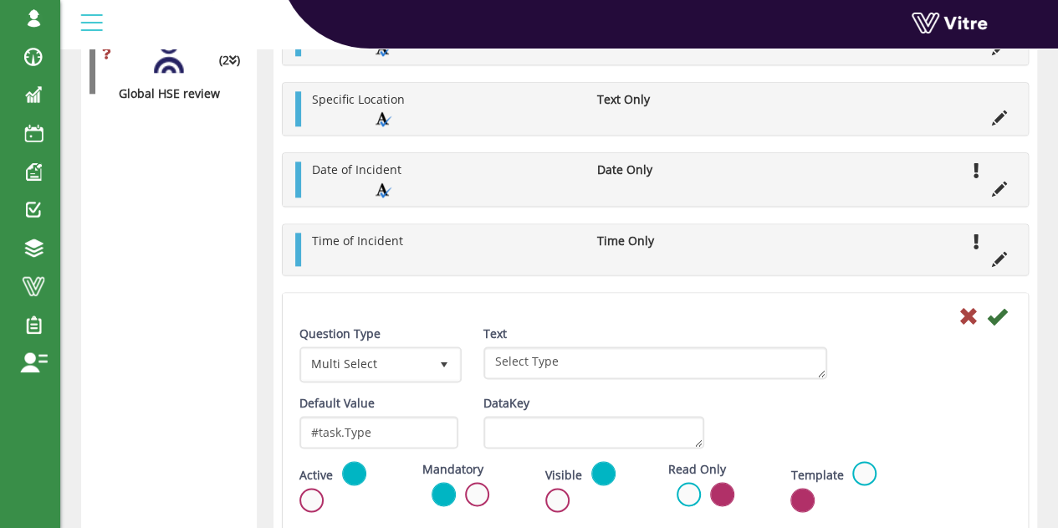
scroll to position [983, 0]
click at [971, 315] on icon at bounding box center [968, 315] width 20 height 20
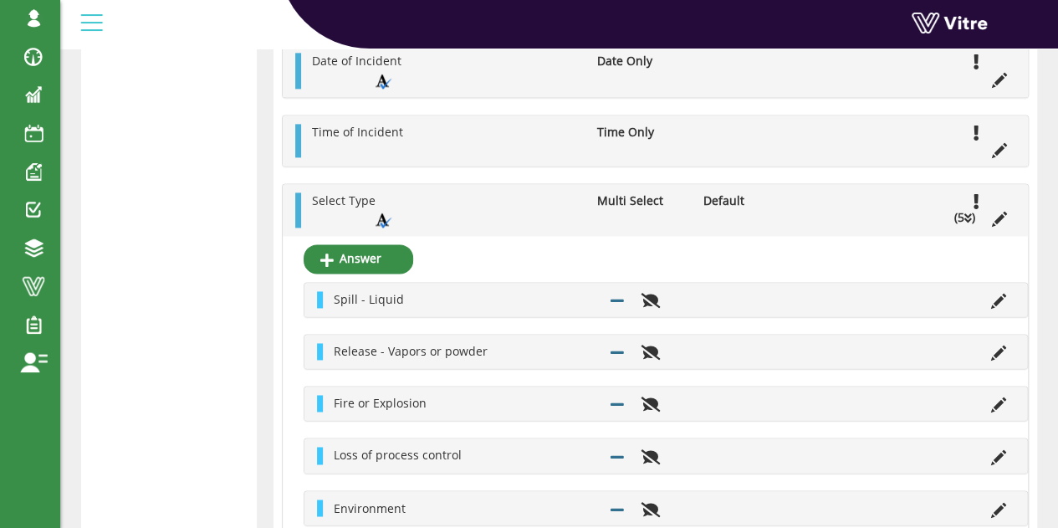
scroll to position [1149, 0]
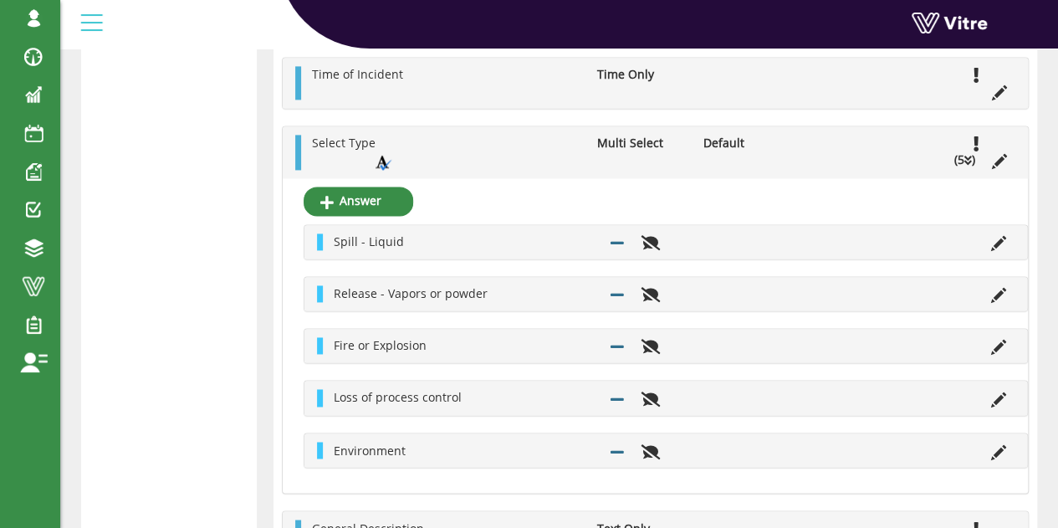
click at [377, 249] on div "Spill - Liquid" at bounding box center [665, 241] width 723 height 33
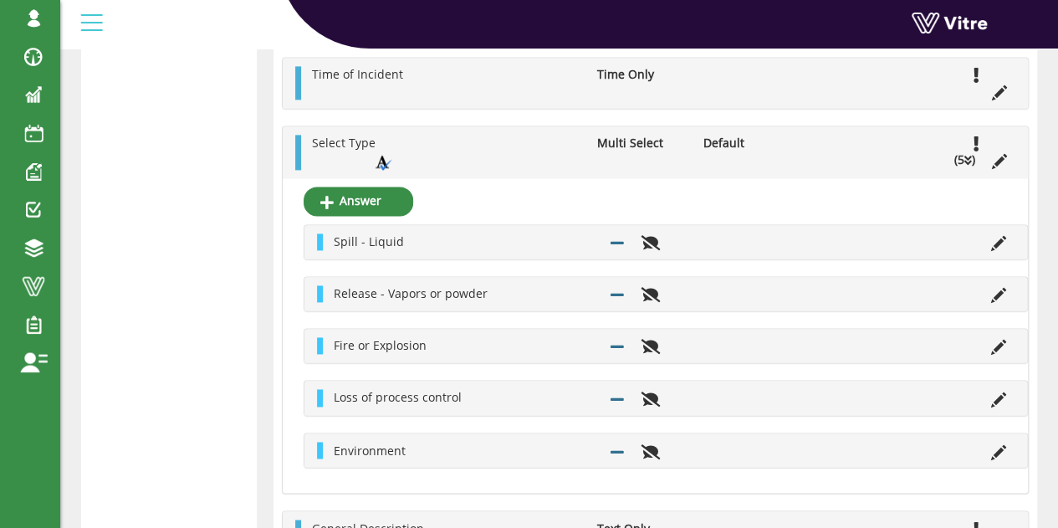
click at [377, 249] on div "Spill - Liquid" at bounding box center [665, 241] width 723 height 33
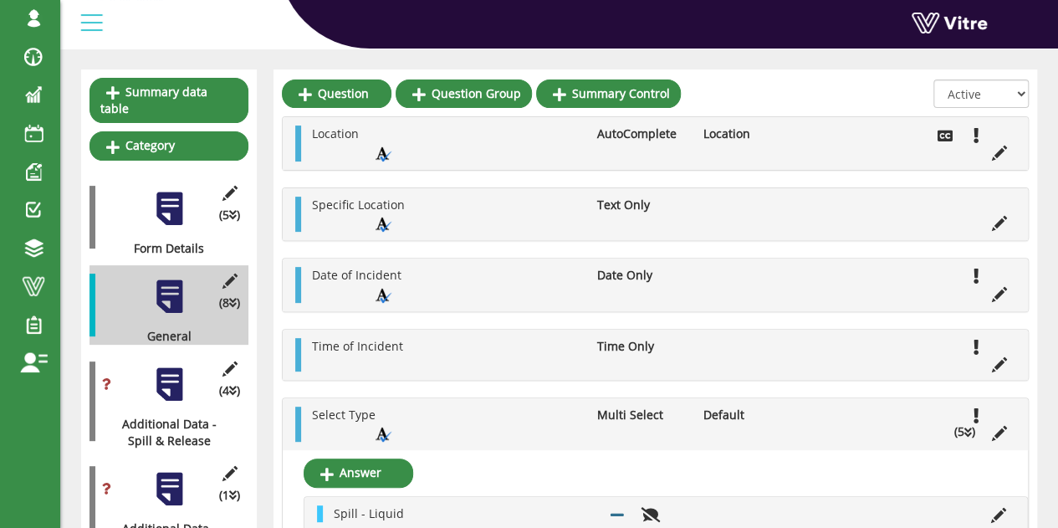
scroll to position [0, 0]
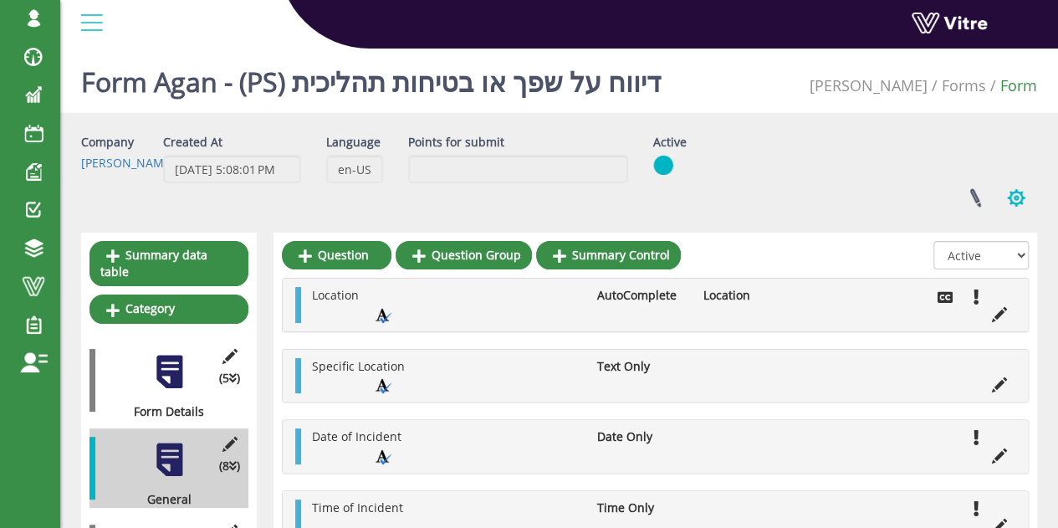
click at [1018, 211] on button "button" at bounding box center [1016, 198] width 42 height 44
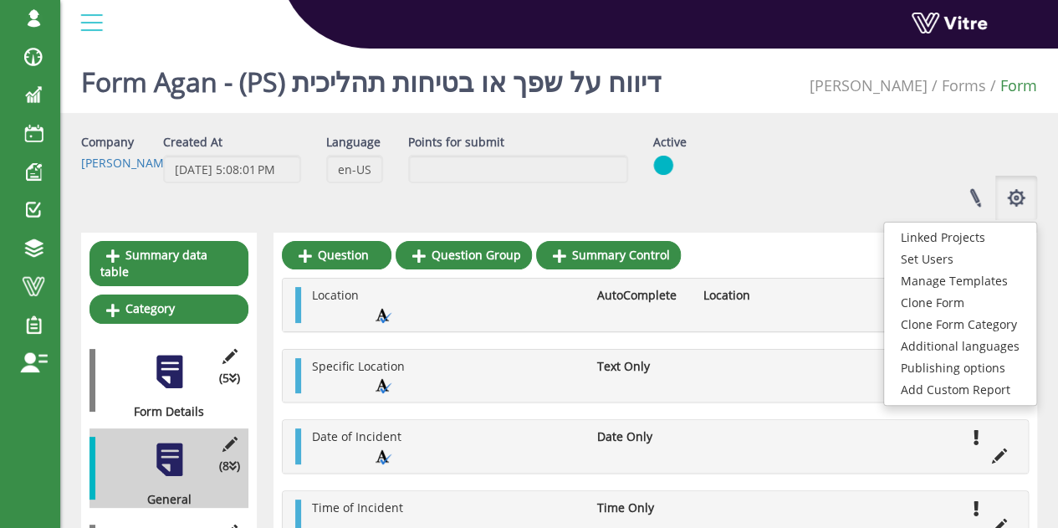
click at [706, 49] on div "sagi@vitre.io Profile Notification Change Company English English Español Franç…" at bounding box center [559, 24] width 998 height 49
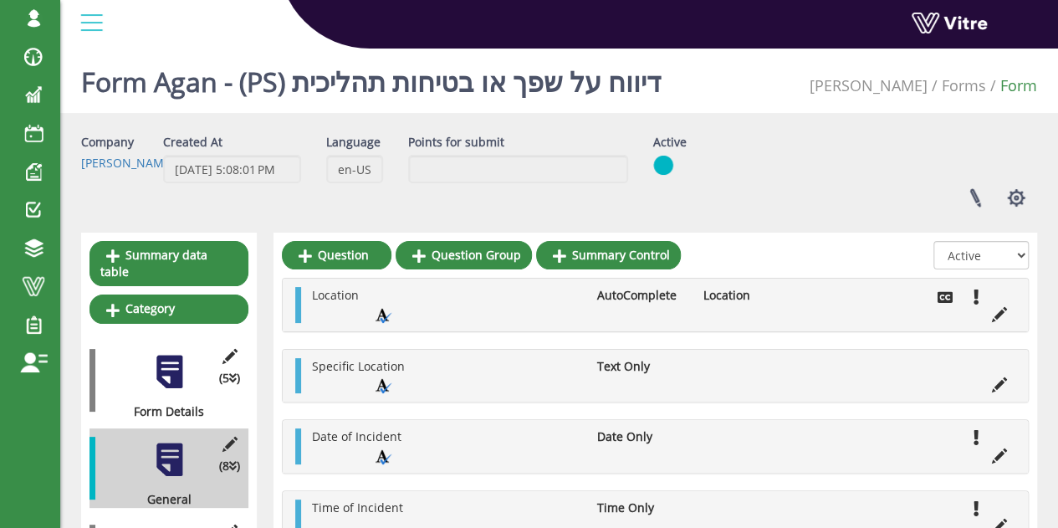
click at [651, 78] on h1 "Form Agan - (PS) דיווח על שפך או בטיחות תהליכית" at bounding box center [371, 77] width 580 height 71
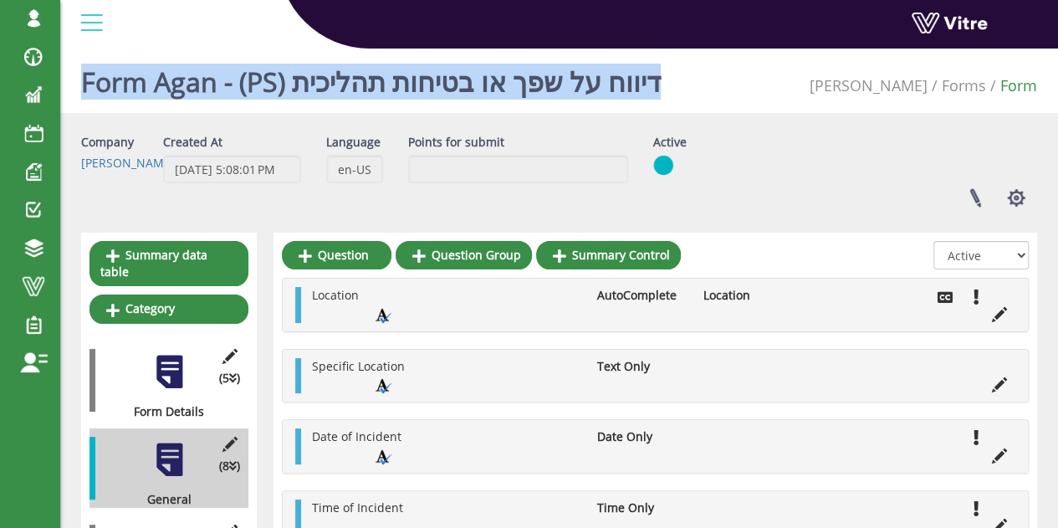
click at [651, 78] on h1 "Form Agan - (PS) דיווח על שפך או בטיחות תהליכית" at bounding box center [371, 77] width 580 height 71
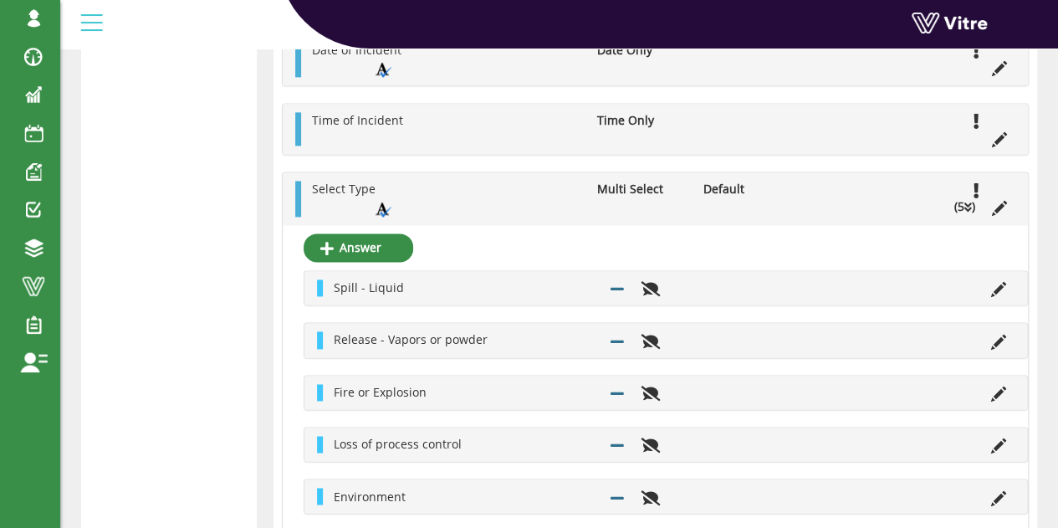
scroll to position [1120, 0]
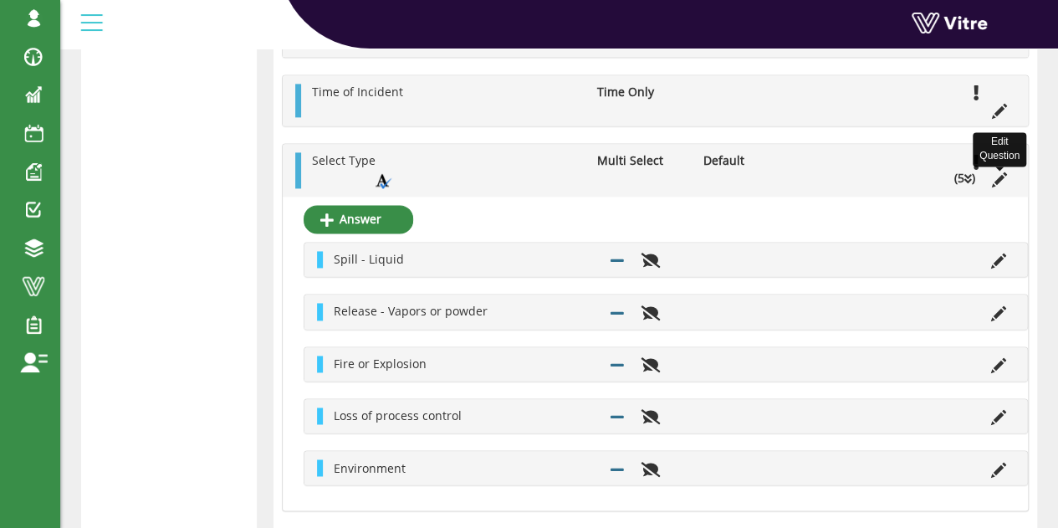
click at [994, 173] on icon at bounding box center [999, 179] width 15 height 15
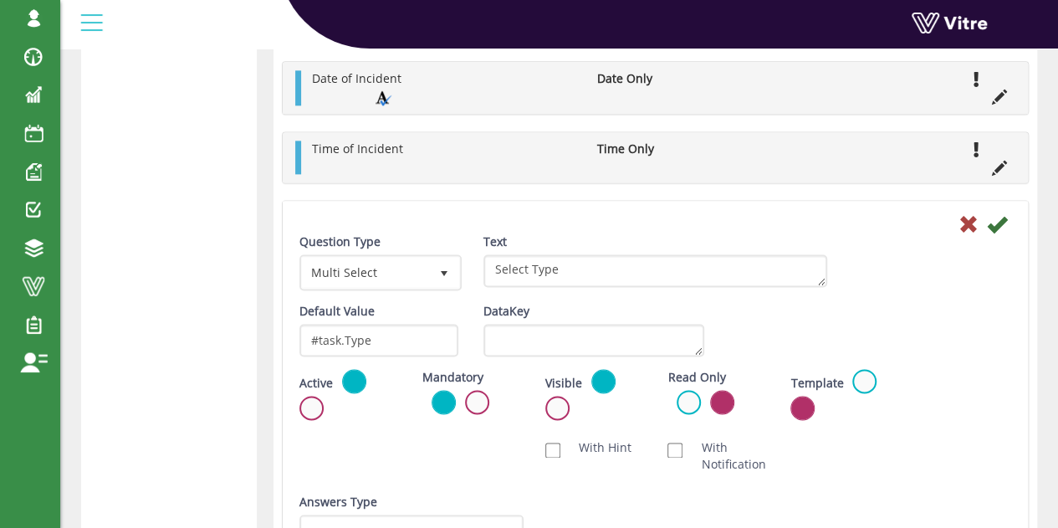
scroll to position [1077, 0]
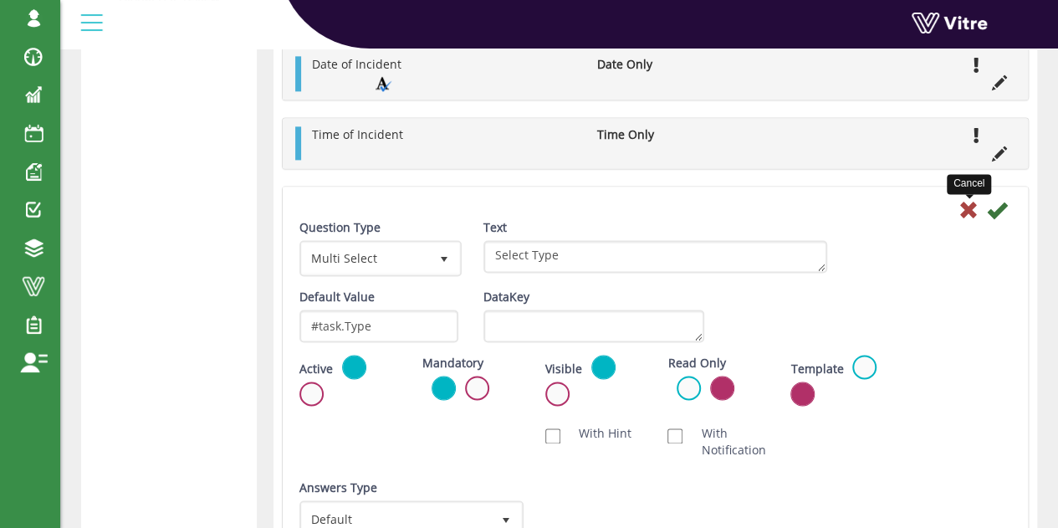
click at [964, 217] on icon at bounding box center [968, 210] width 20 height 20
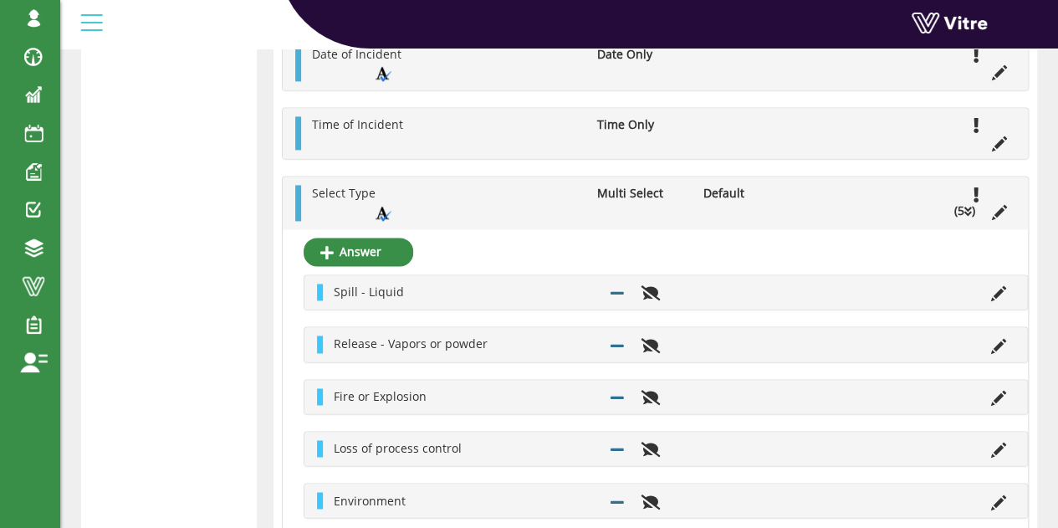
scroll to position [1125, 0]
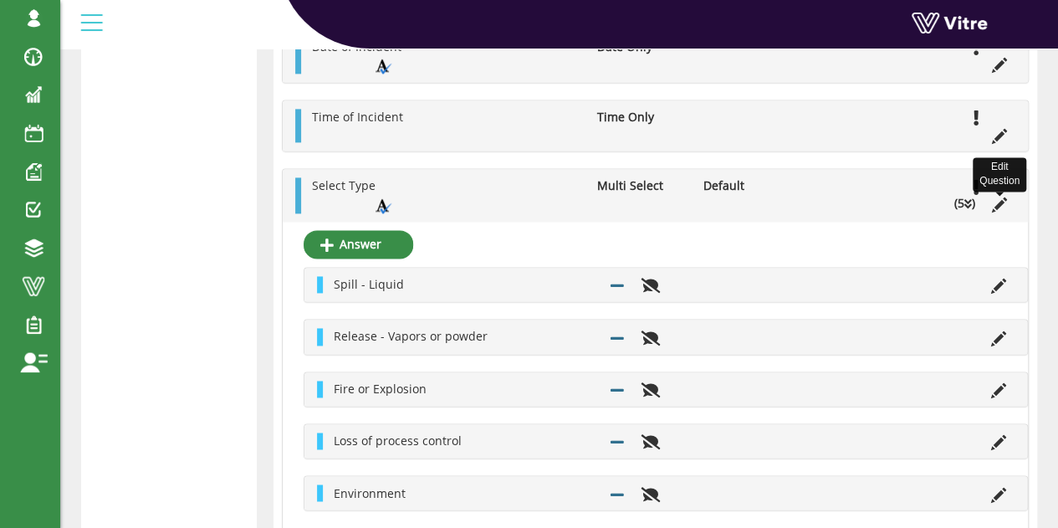
click at [994, 206] on icon at bounding box center [999, 204] width 15 height 15
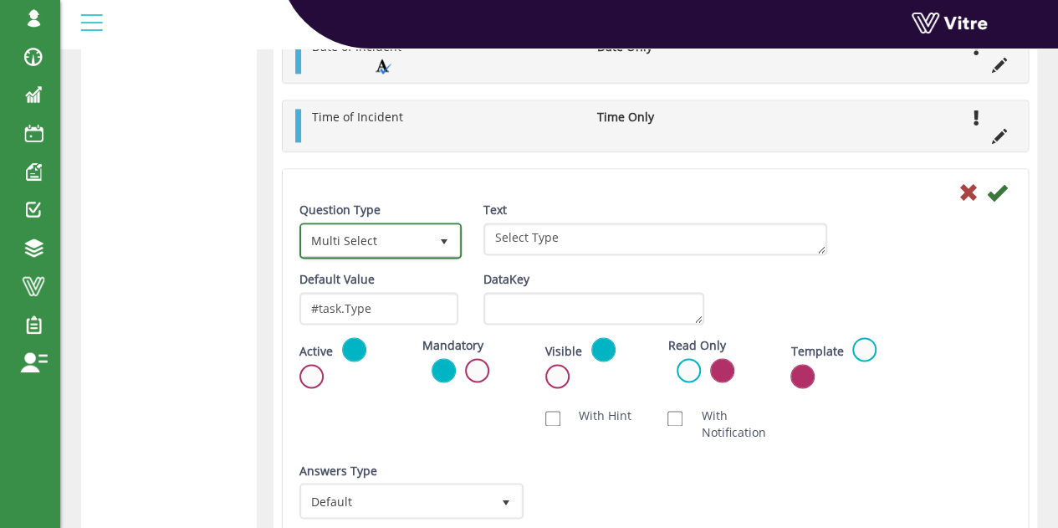
click at [339, 248] on span "Multi Select" at bounding box center [365, 240] width 127 height 30
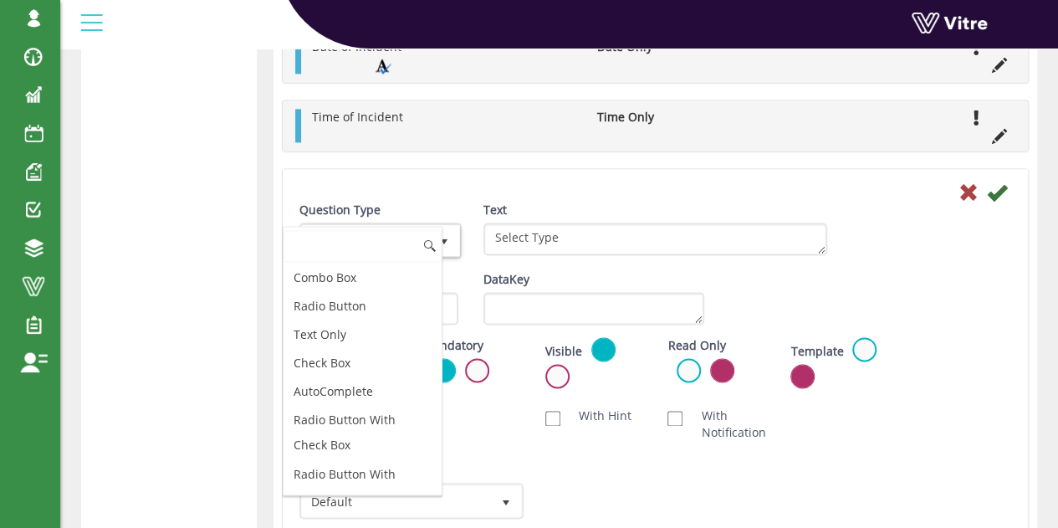
scroll to position [458, 0]
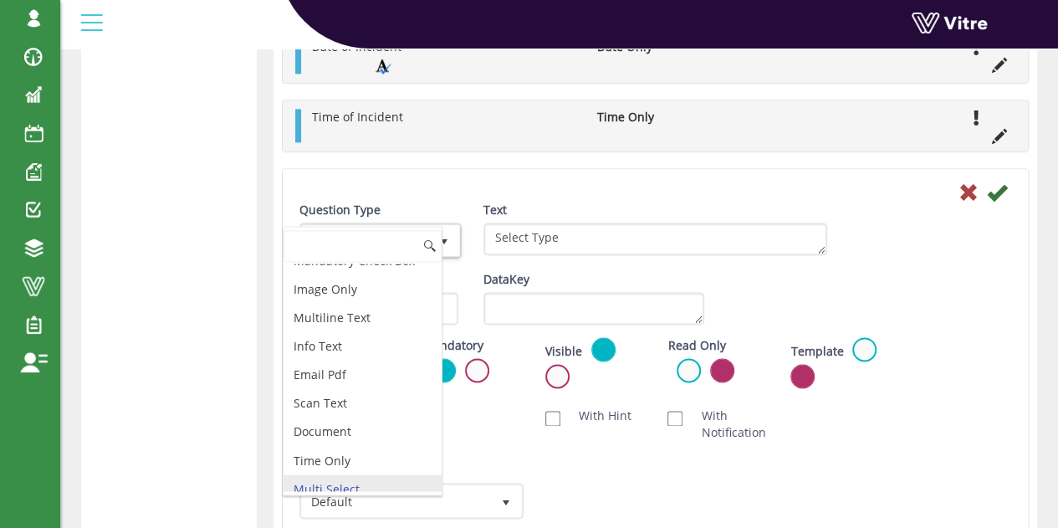
click at [423, 209] on div "Question Type Multi Select 32" at bounding box center [378, 230] width 159 height 57
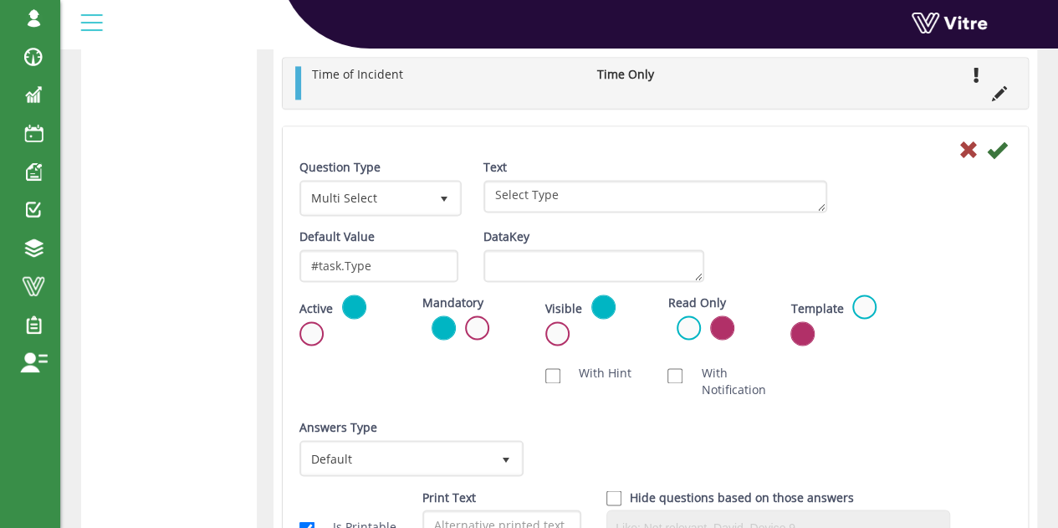
scroll to position [1132, 0]
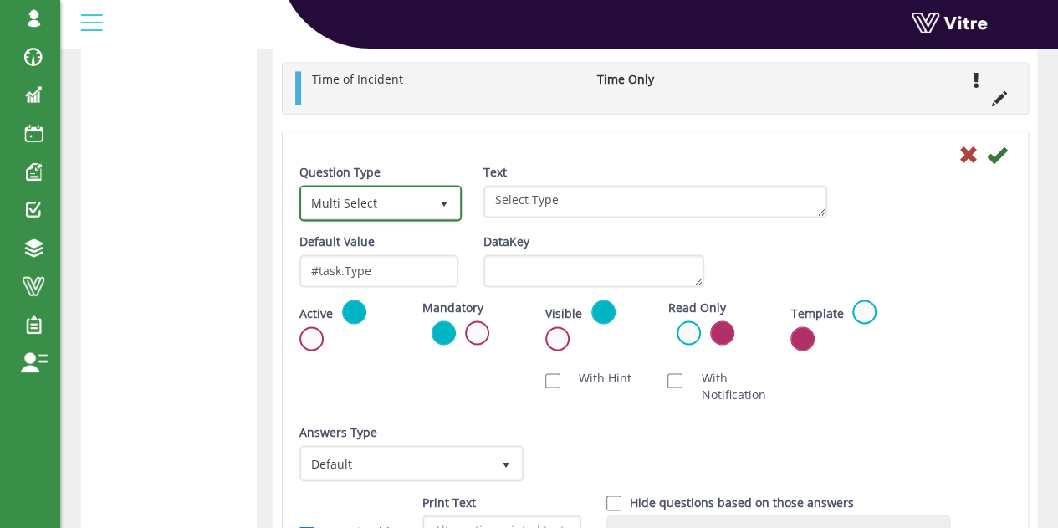
click at [429, 210] on span "select" at bounding box center [444, 202] width 30 height 30
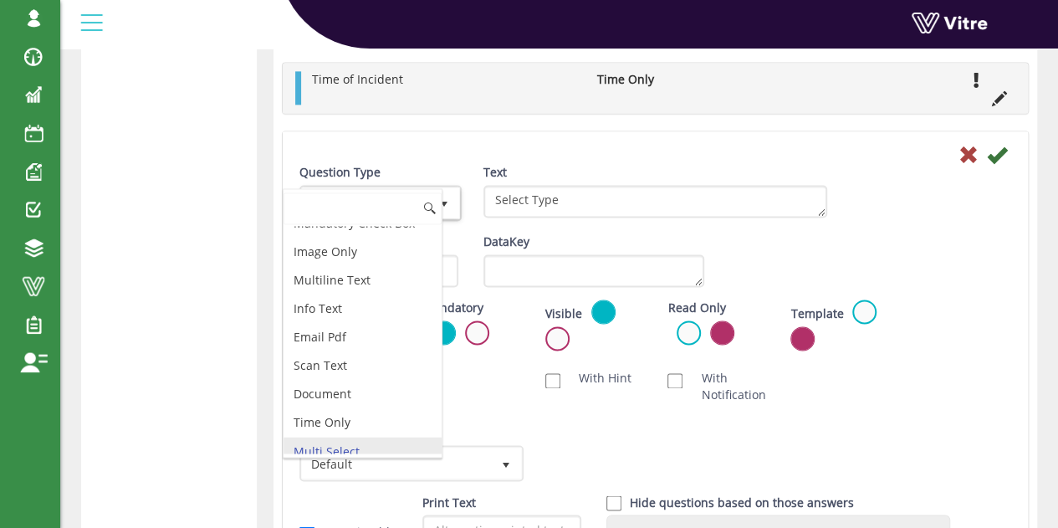
click at [429, 210] on span at bounding box center [429, 208] width 13 height 13
click at [478, 164] on div "Text Select Type" at bounding box center [655, 197] width 369 height 66
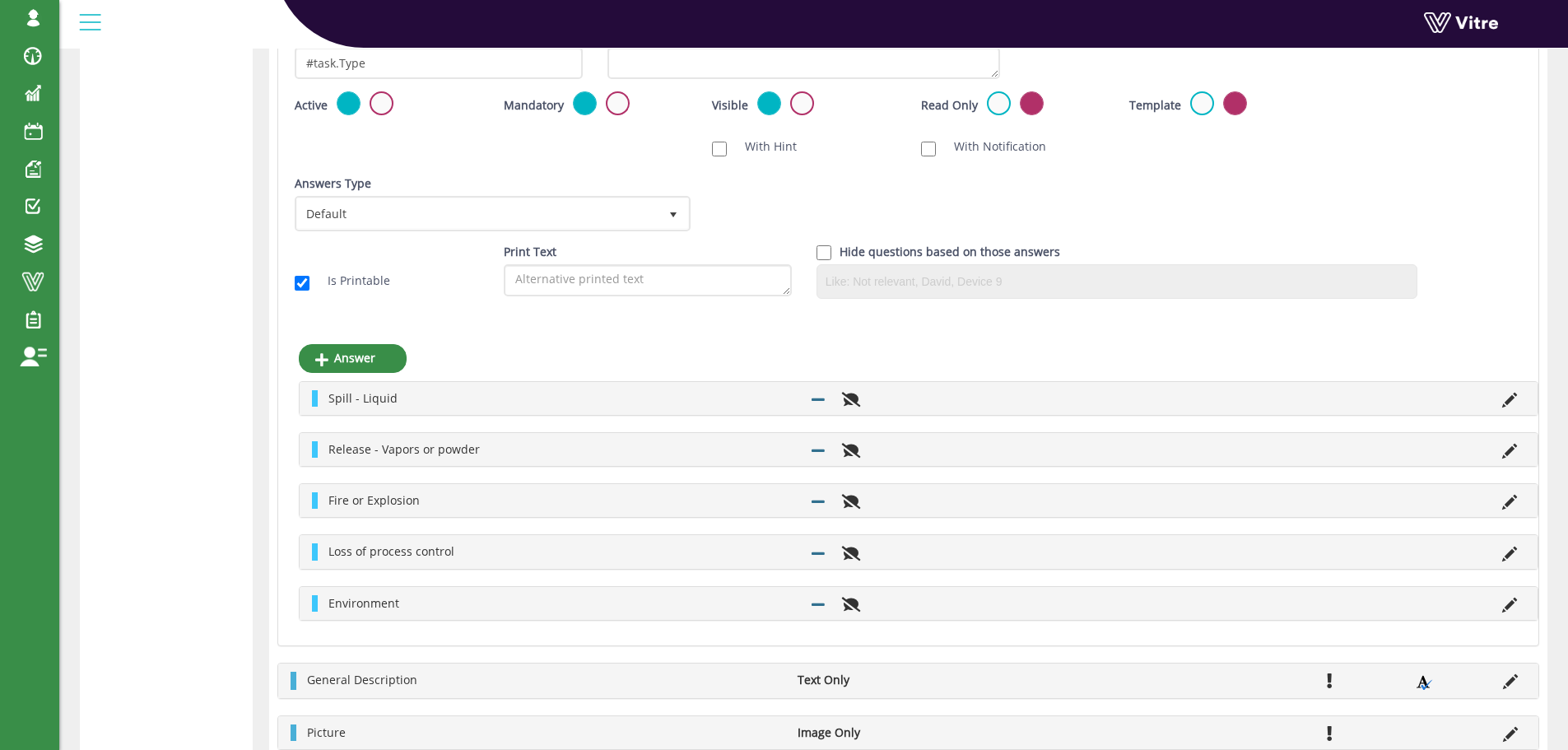
scroll to position [1284, 0]
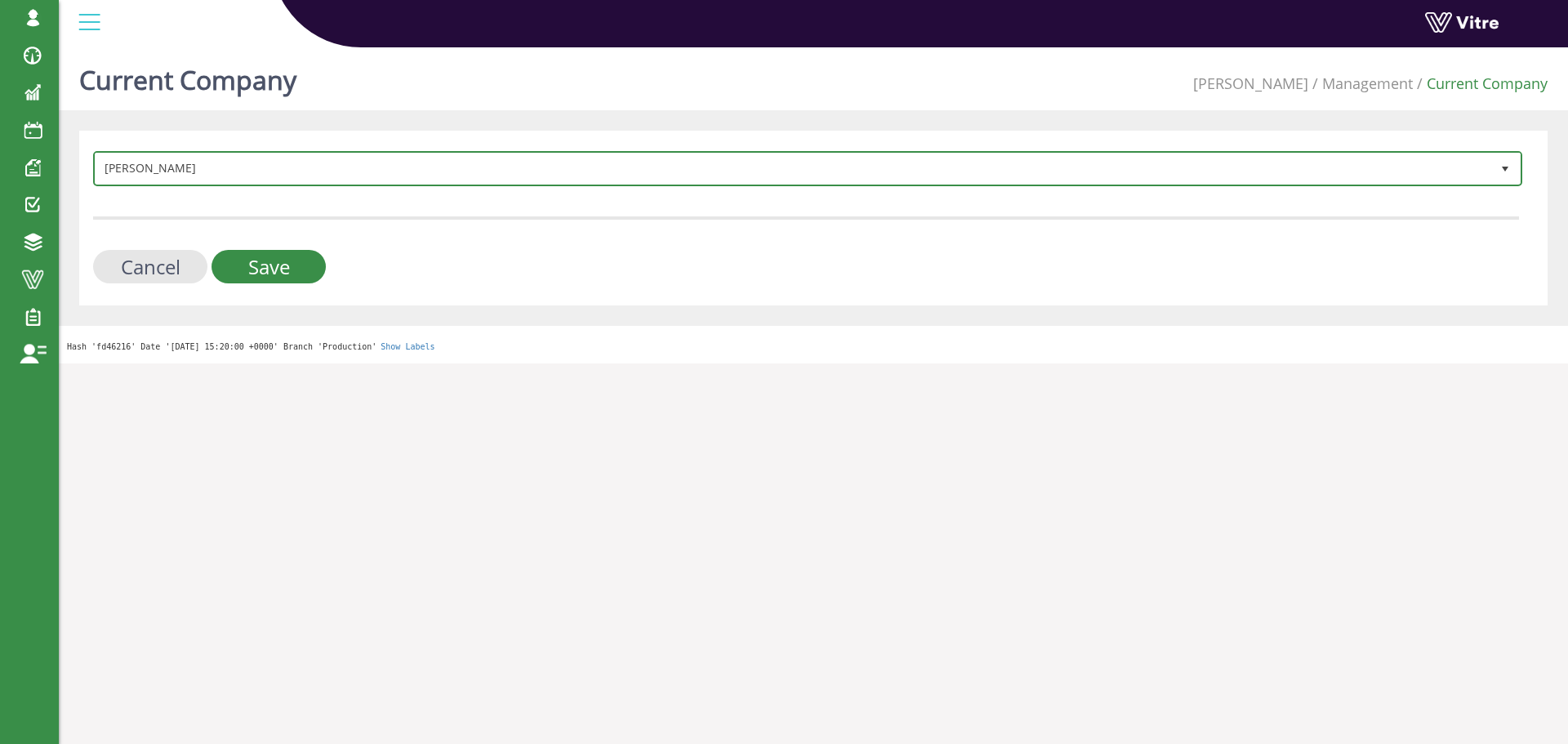
click at [405, 170] on span "[PERSON_NAME]" at bounding box center [793, 168] width 1394 height 29
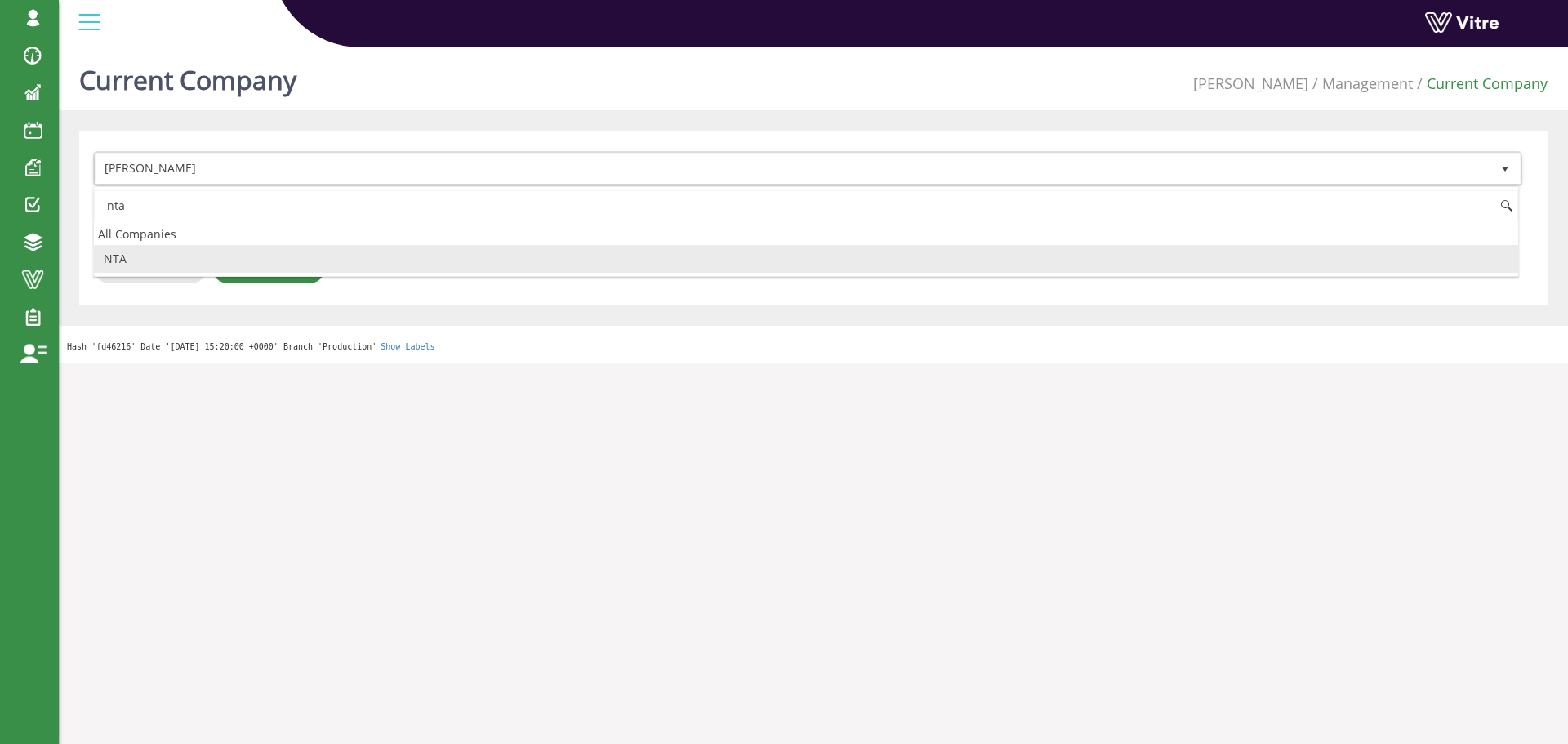
click at [321, 254] on li "NTA" at bounding box center [805, 259] width 1424 height 27
type input "nta"
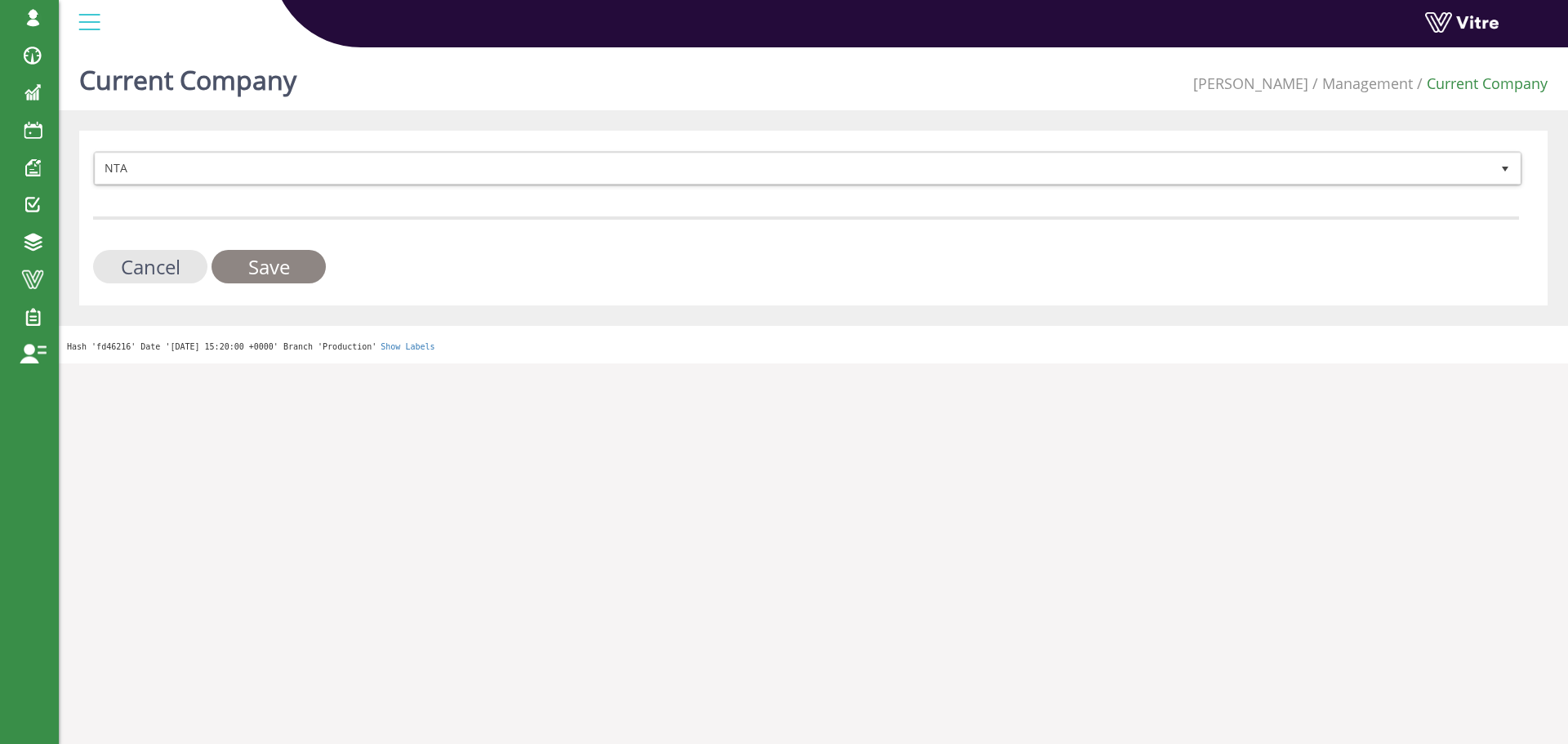
click at [311, 254] on input "Save" at bounding box center [268, 267] width 114 height 33
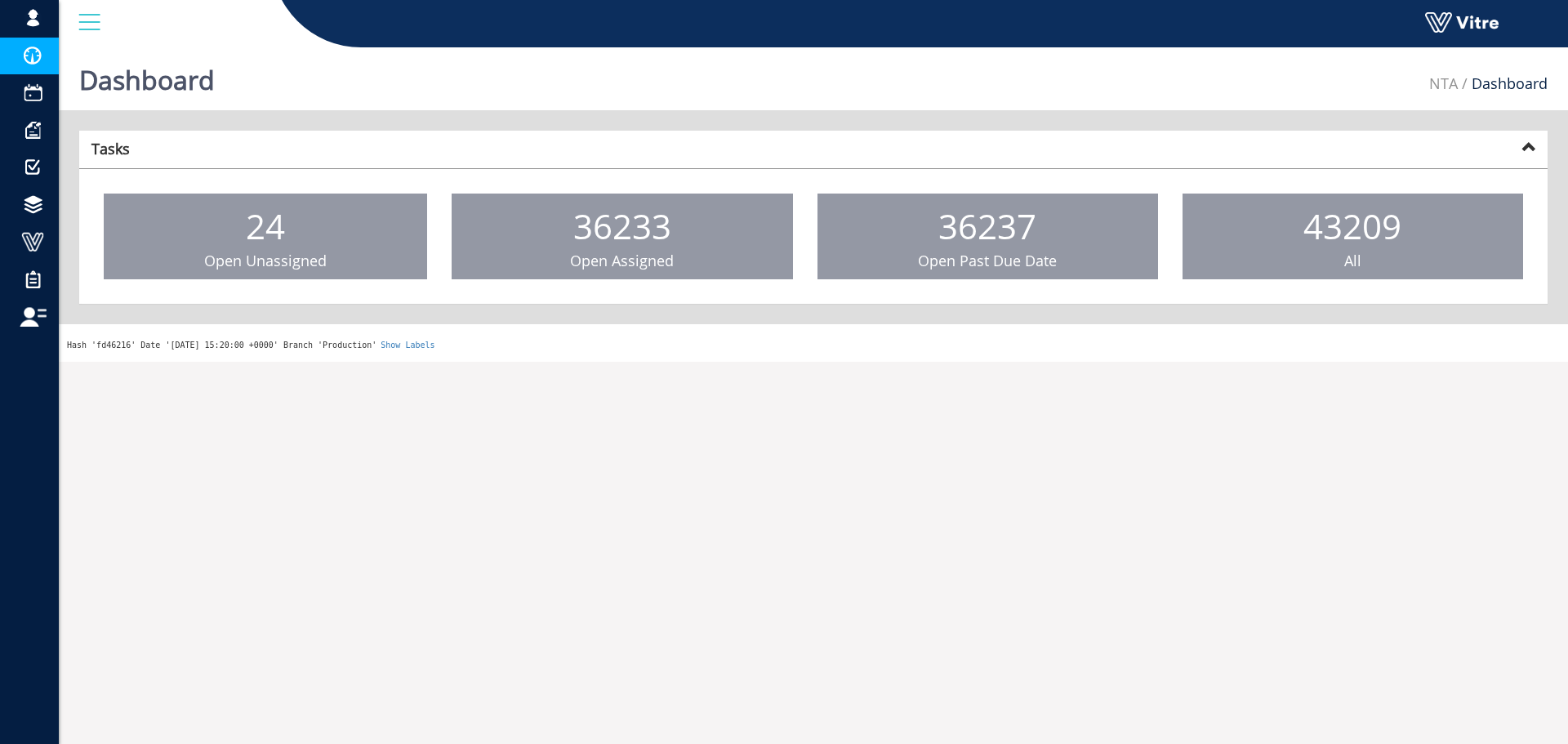
drag, startPoint x: 122, startPoint y: 82, endPoint x: 4, endPoint y: 68, distance: 118.8
click at [0, 0] on link "Change Company" at bounding box center [0, 0] width 0 height 0
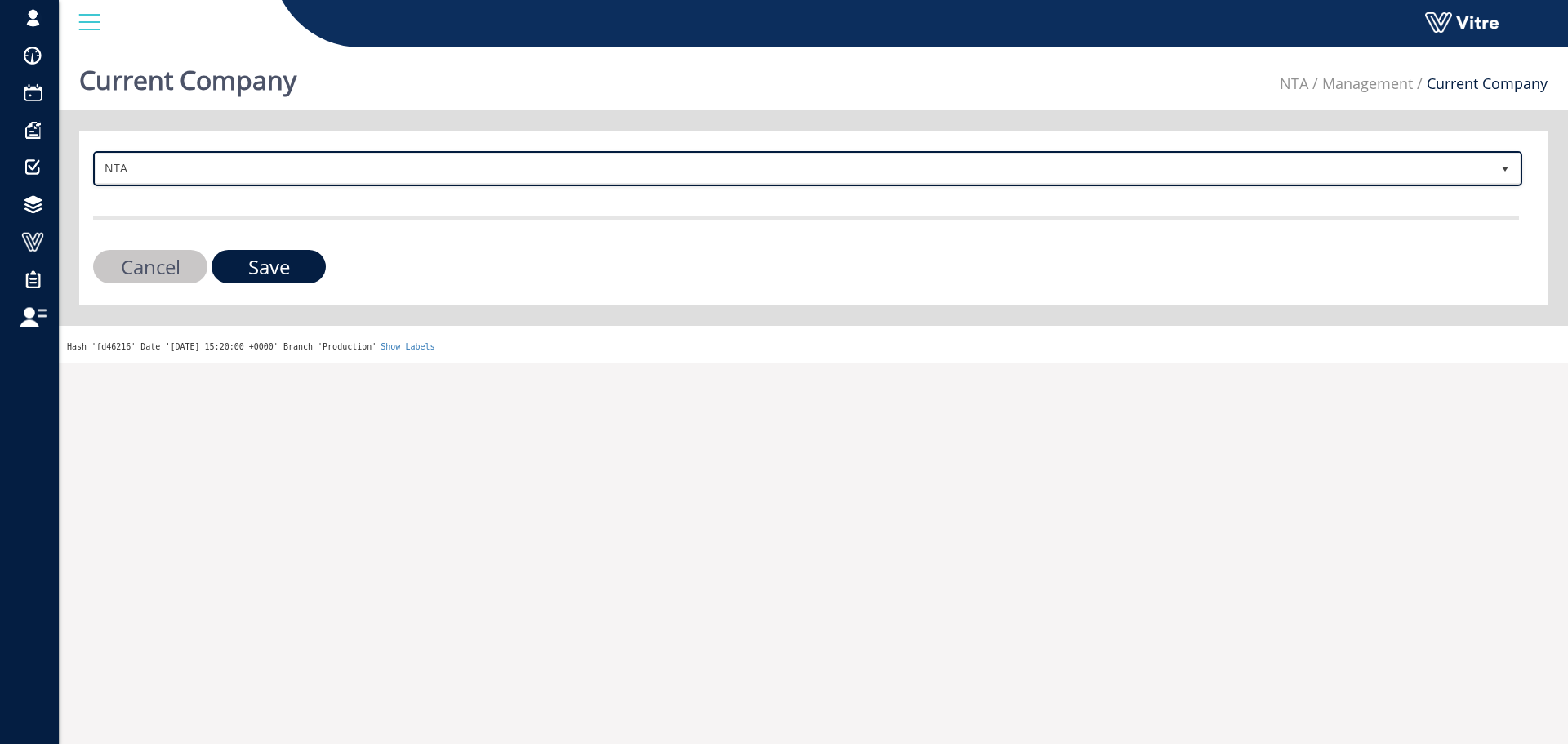
click at [305, 180] on span "NTA" at bounding box center [793, 168] width 1394 height 29
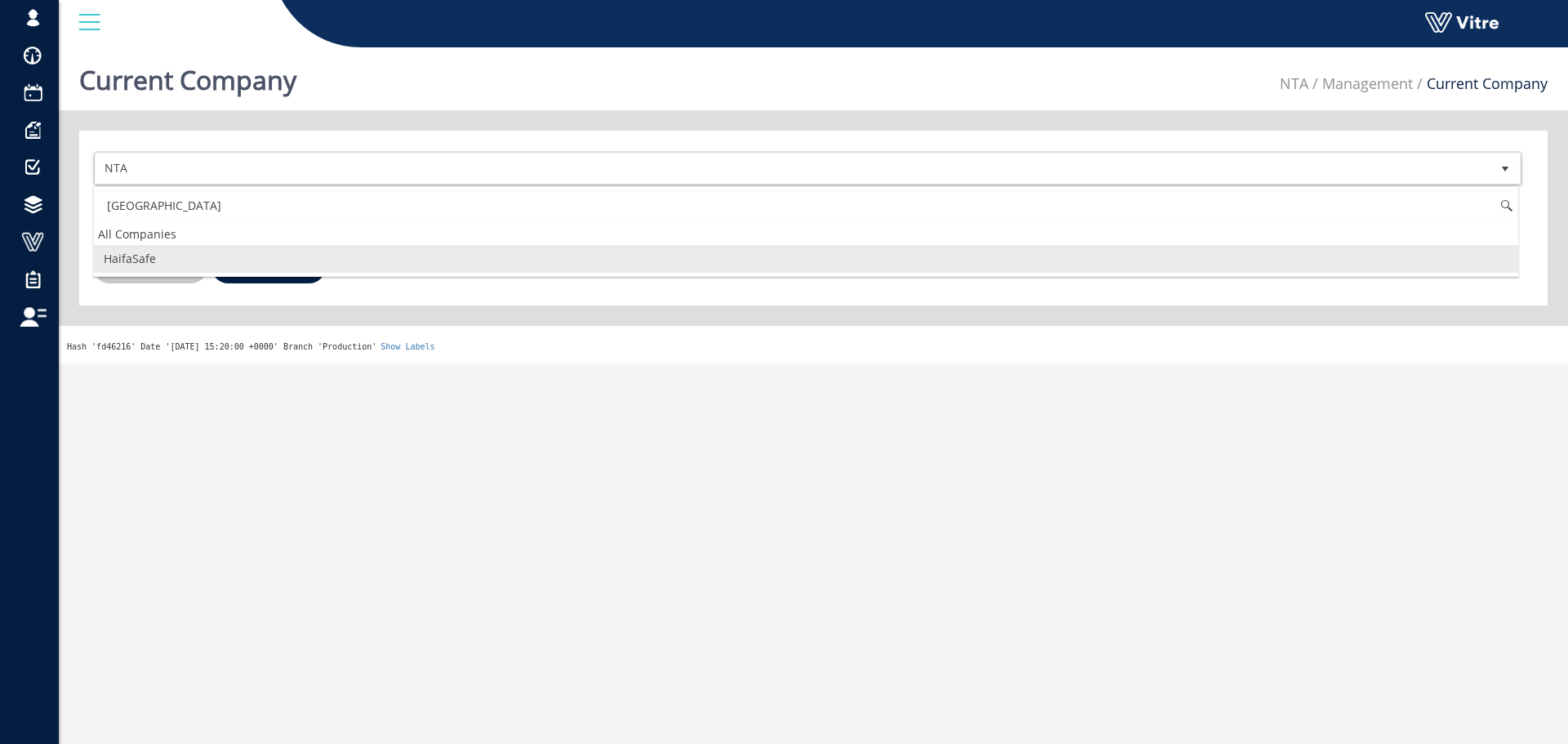
click at [170, 246] on li "HaifaSafe" at bounding box center [805, 259] width 1424 height 27
type input "[GEOGRAPHIC_DATA]"
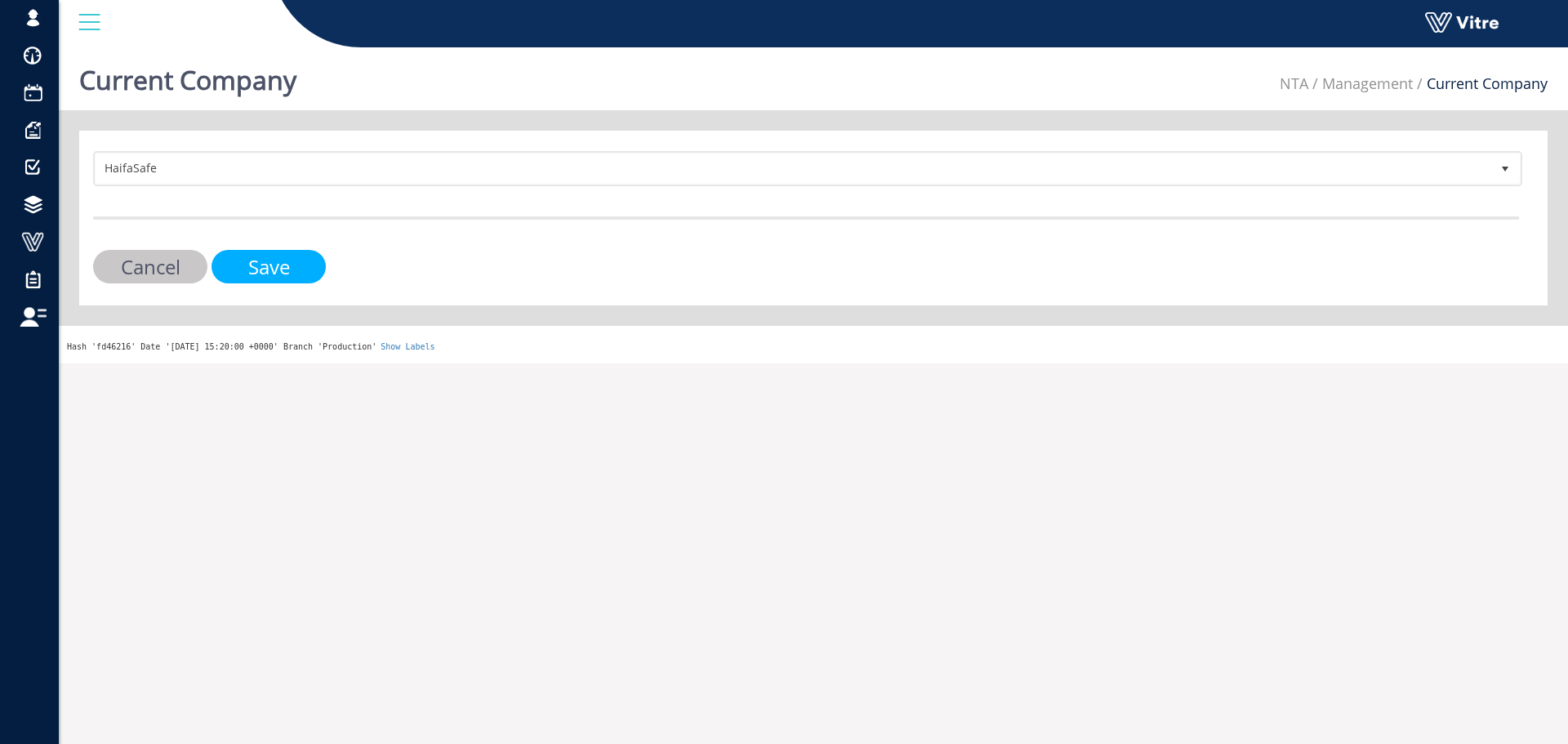
click at [225, 259] on input "Save" at bounding box center [268, 267] width 114 height 33
